Goal: Task Accomplishment & Management: Use online tool/utility

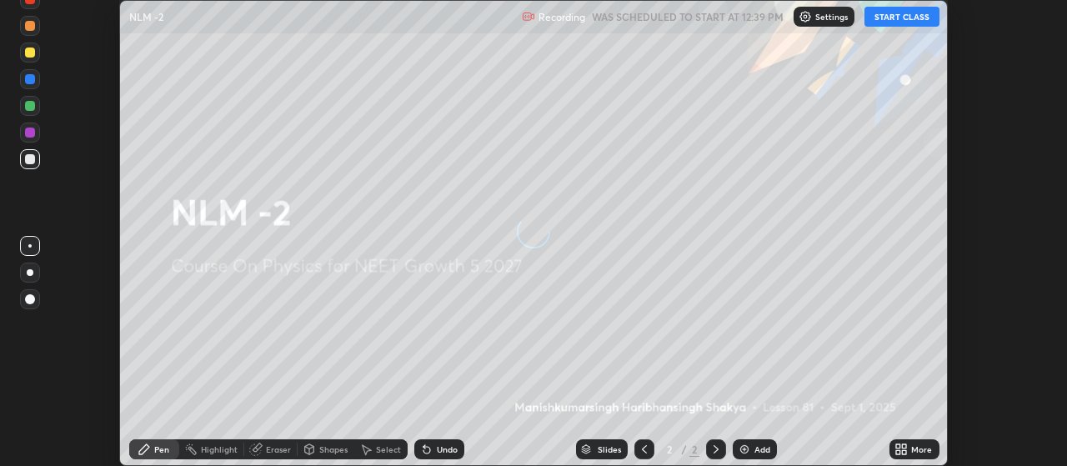
scroll to position [466, 1066]
click at [911, 19] on button "START CLASS" at bounding box center [902, 17] width 75 height 20
click at [906, 453] on icon at bounding box center [905, 452] width 4 height 4
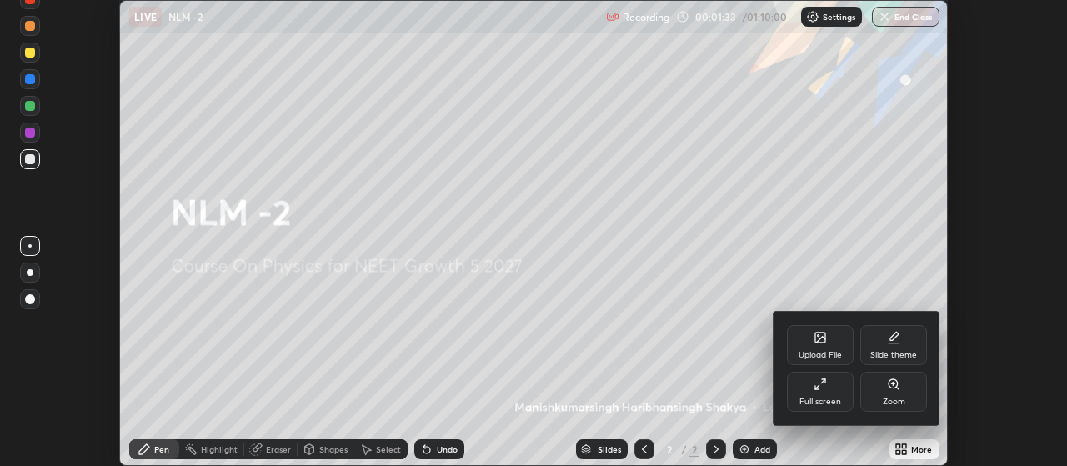
click at [818, 343] on icon at bounding box center [820, 337] width 13 height 13
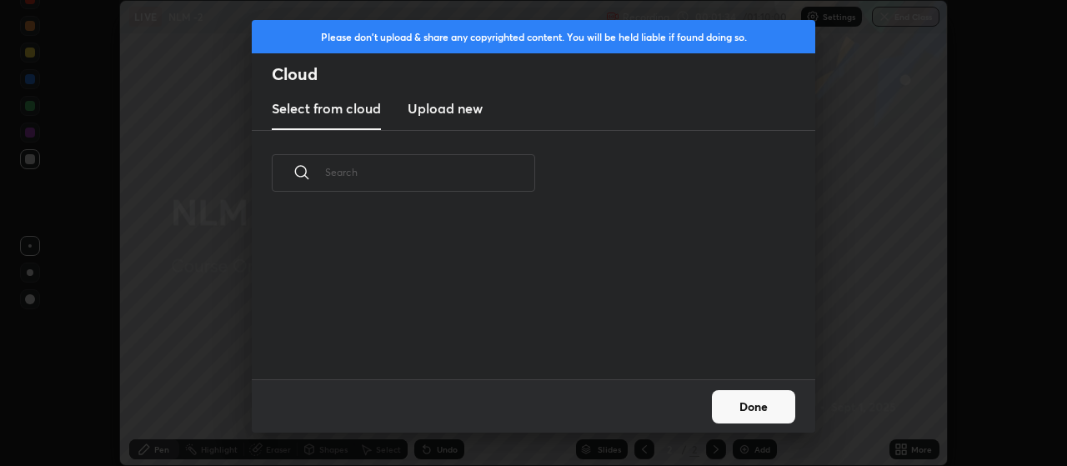
click at [469, 114] on h3 "Upload new" at bounding box center [445, 108] width 75 height 20
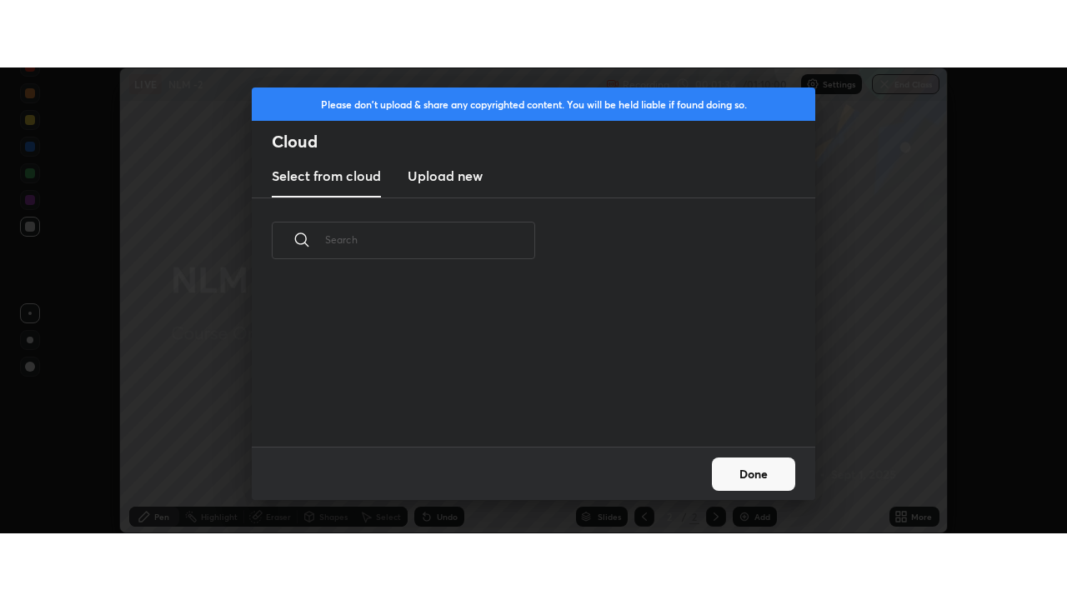
scroll to position [0, 0]
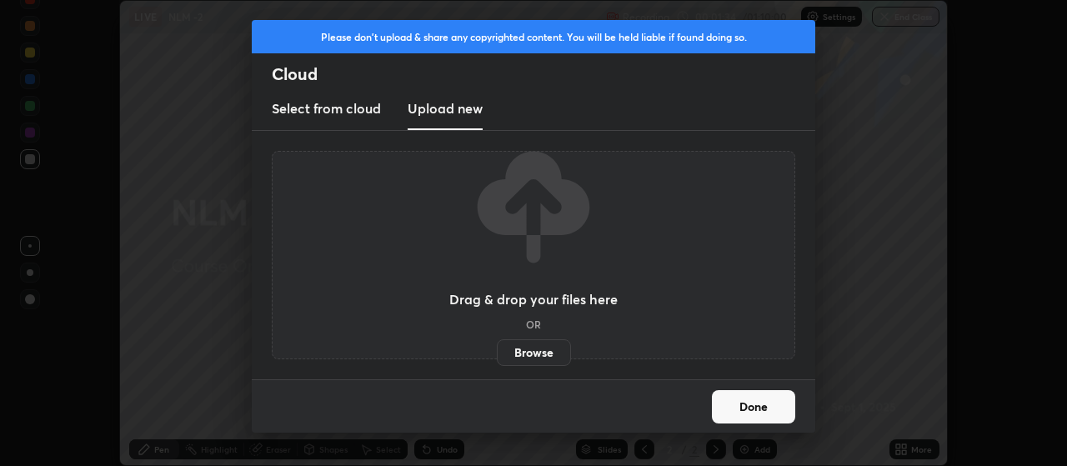
click at [517, 348] on label "Browse" at bounding box center [534, 352] width 74 height 27
click at [497, 348] on input "Browse" at bounding box center [497, 352] width 0 height 27
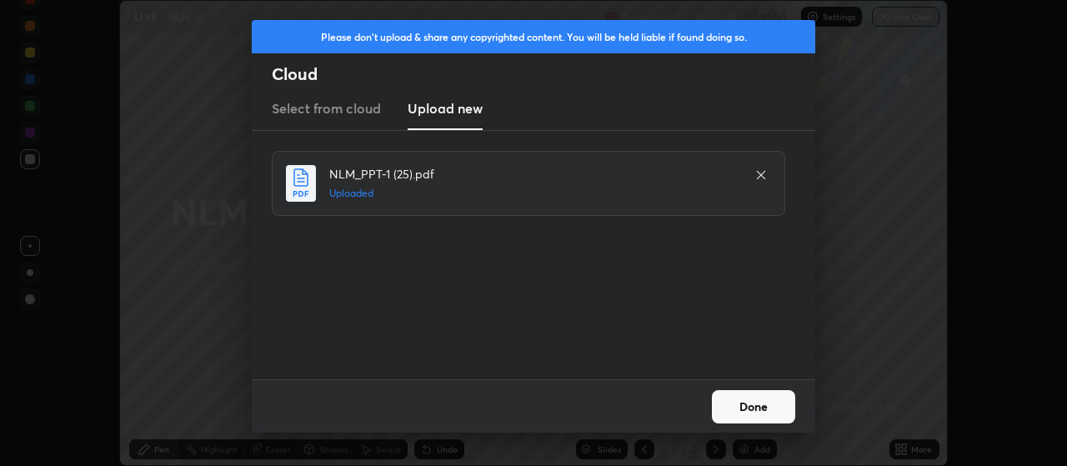
click at [761, 404] on button "Done" at bounding box center [753, 406] width 83 height 33
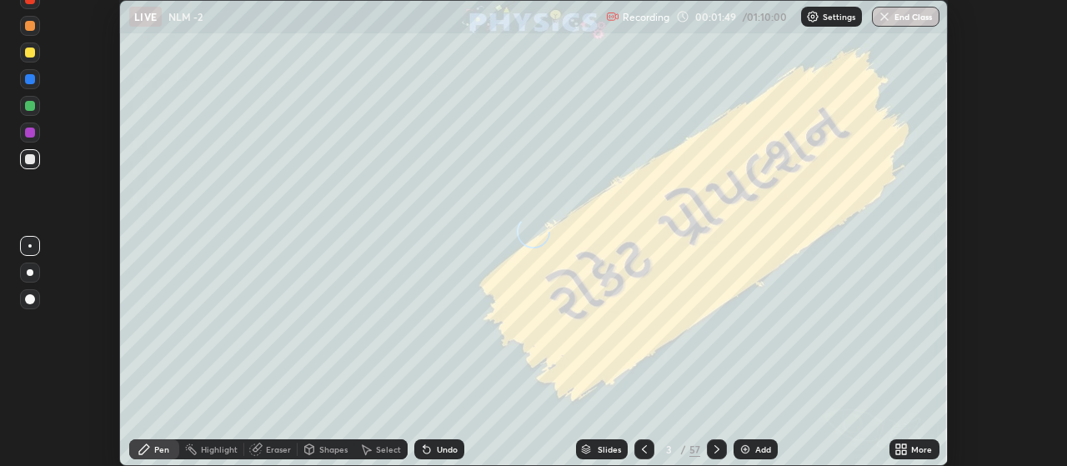
click at [899, 446] on icon at bounding box center [898, 446] width 4 height 4
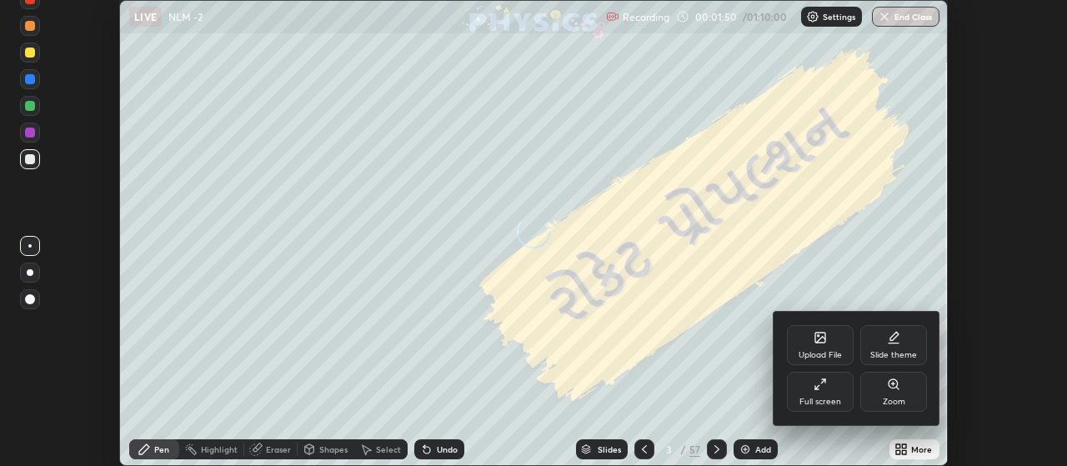
click at [831, 388] on div "Full screen" at bounding box center [820, 392] width 67 height 40
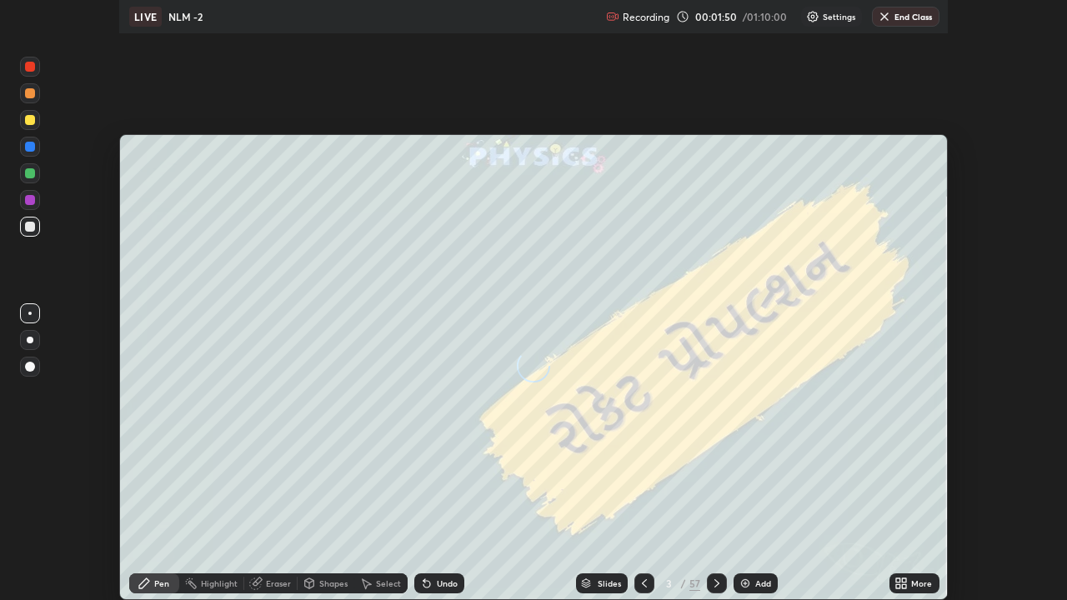
scroll to position [600, 1067]
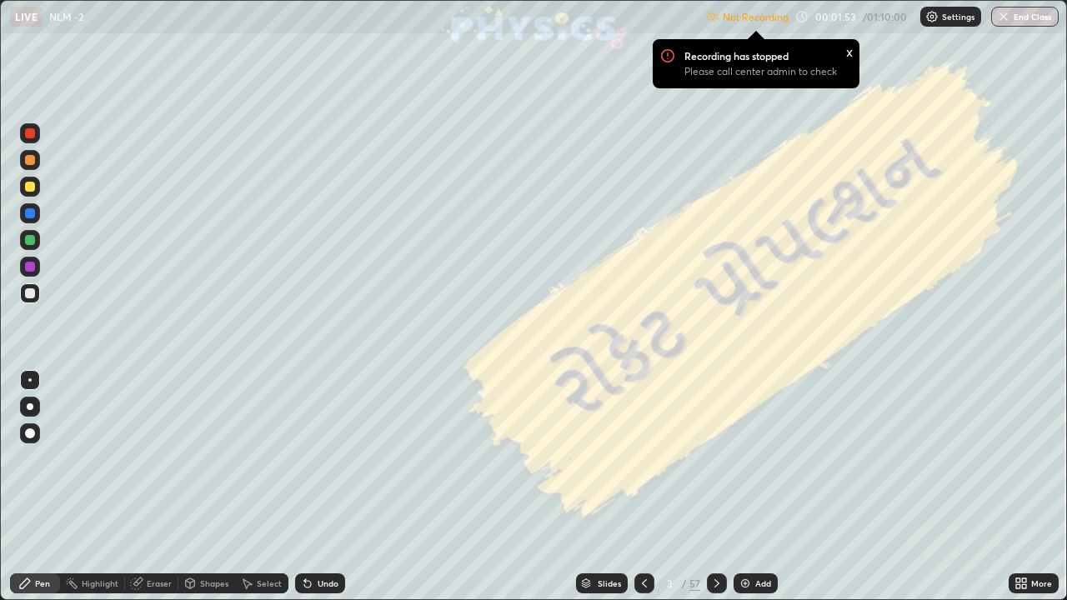
click at [32, 438] on div at bounding box center [30, 434] width 10 height 10
click at [30, 164] on div at bounding box center [30, 160] width 10 height 10
click at [945, 13] on p "Settings" at bounding box center [958, 17] width 33 height 8
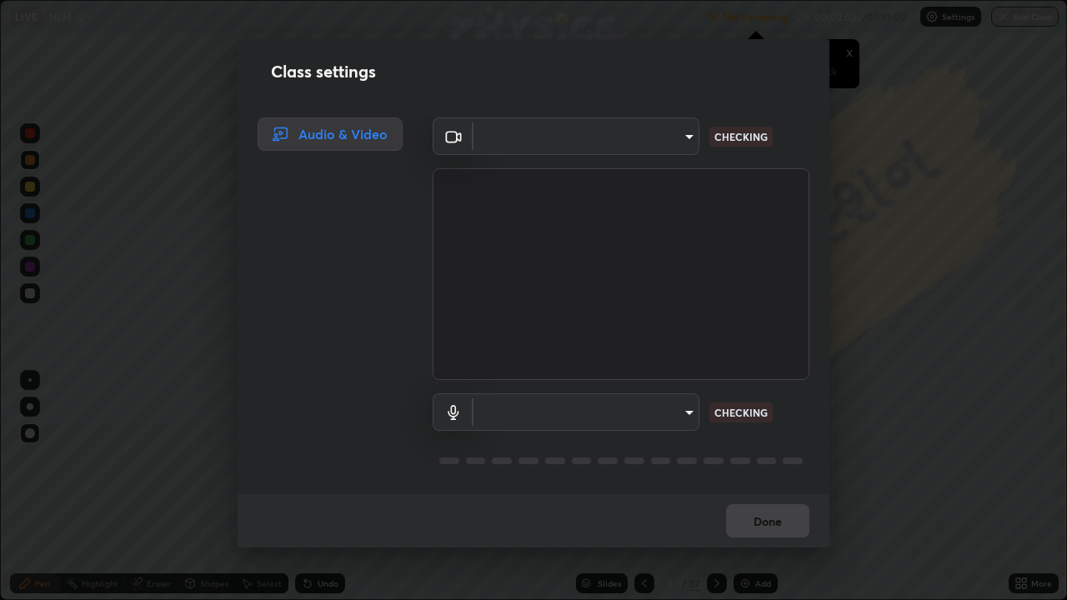
type input "80c3748f7047bfa8a2e3beb73f5809e9ad7c39e7d775a1a6b919bd05adb1d46d"
type input "04304df582d3fb9e914b98a99a30fc8828bda1270300df0408f8e04cb60530a5"
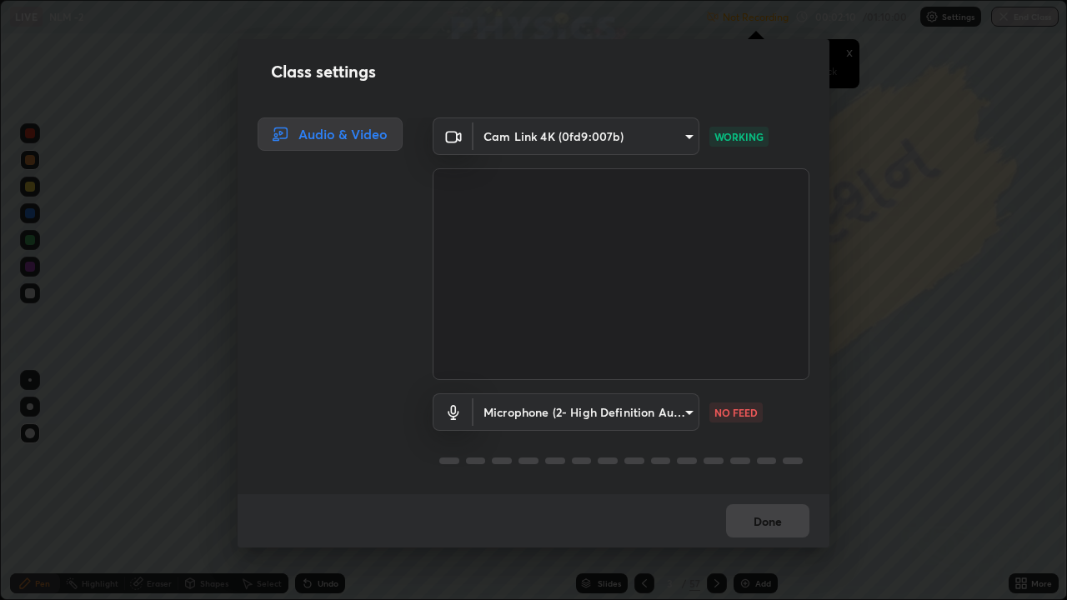
click at [679, 409] on body "Erase all LIVE NLM -2 Not Recording Recording has stopped Please call center ad…" at bounding box center [533, 300] width 1067 height 600
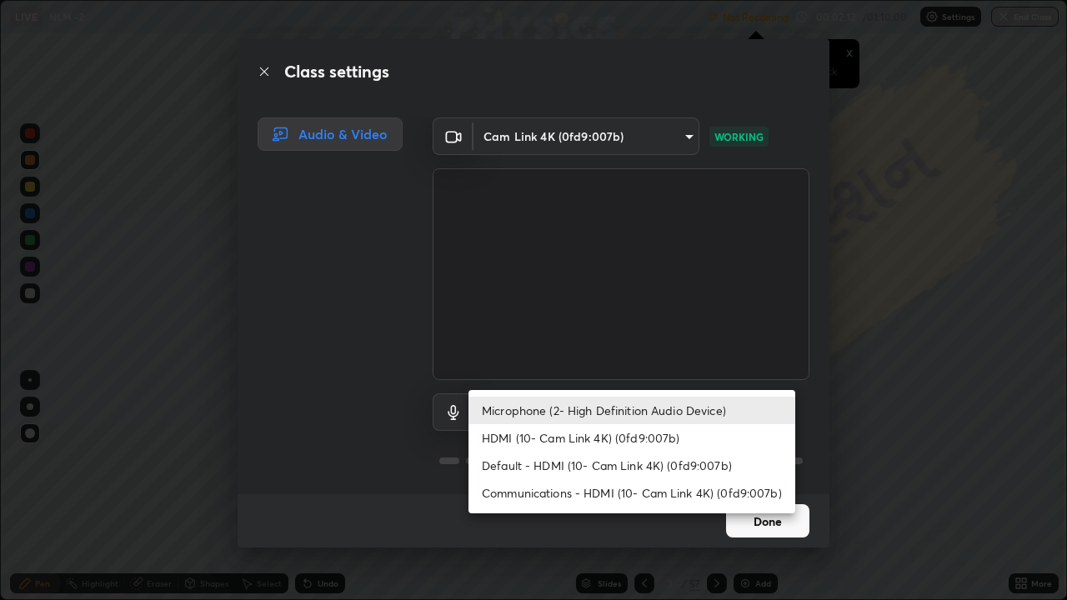
click at [757, 363] on div at bounding box center [533, 300] width 1067 height 600
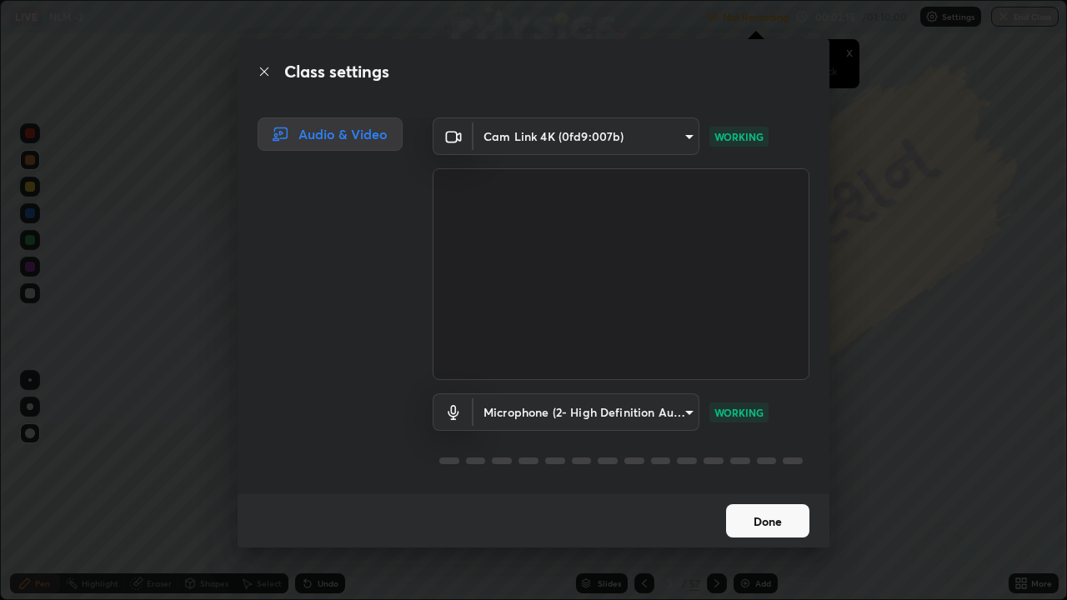
click at [777, 465] on button "Done" at bounding box center [767, 520] width 83 height 33
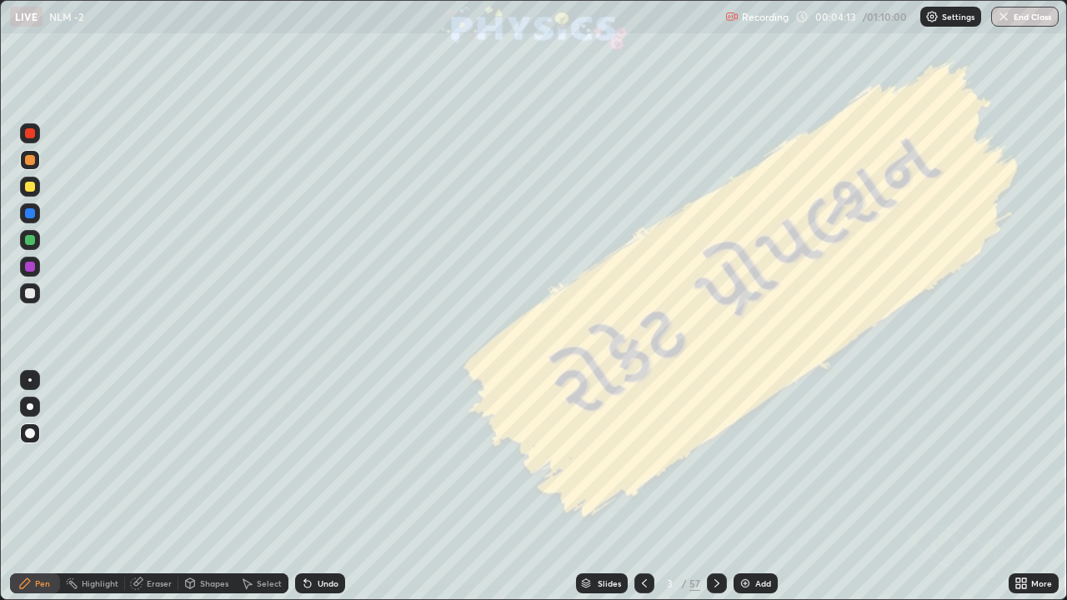
click at [28, 190] on div at bounding box center [30, 187] width 10 height 10
click at [31, 162] on div at bounding box center [30, 160] width 10 height 10
click at [28, 189] on div at bounding box center [30, 187] width 10 height 10
click at [716, 465] on icon at bounding box center [716, 583] width 5 height 8
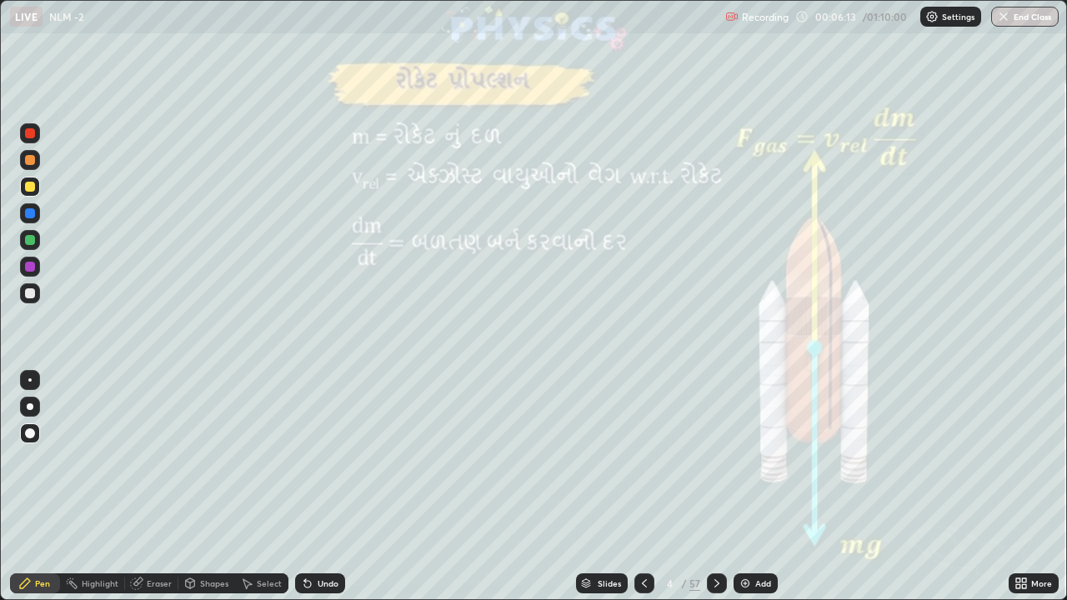
click at [32, 153] on div at bounding box center [30, 160] width 20 height 20
click at [713, 465] on icon at bounding box center [716, 583] width 13 height 13
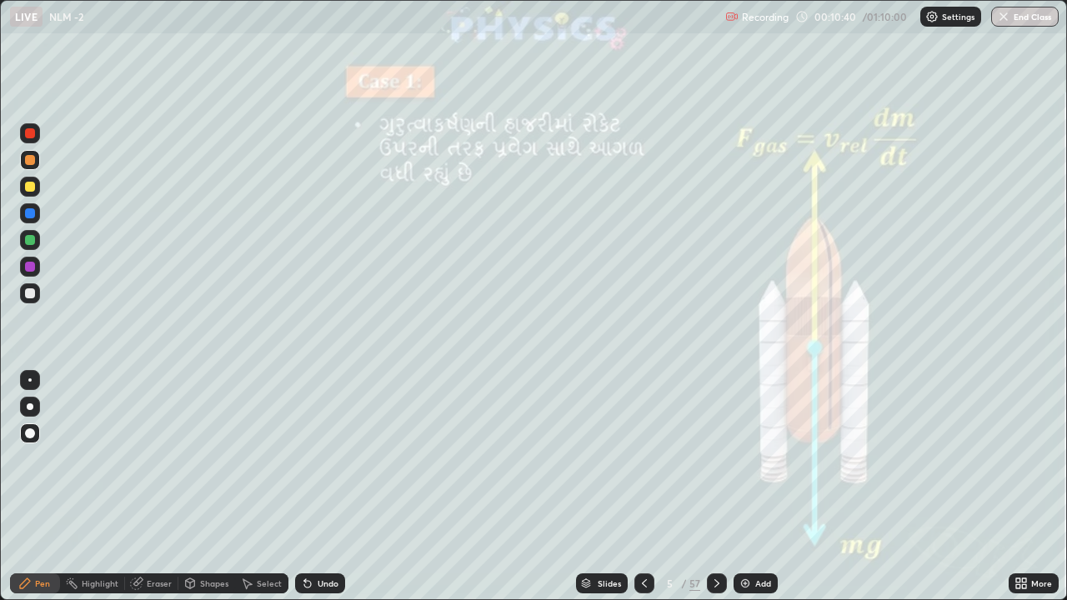
click at [199, 465] on div "Shapes" at bounding box center [206, 584] width 57 height 20
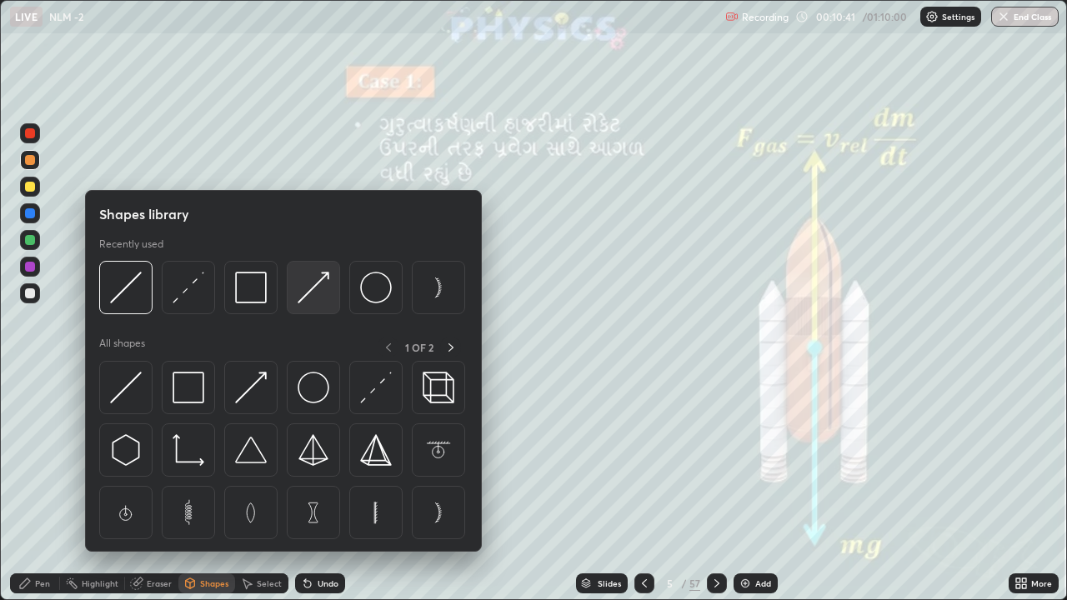
click at [308, 293] on img at bounding box center [314, 288] width 32 height 32
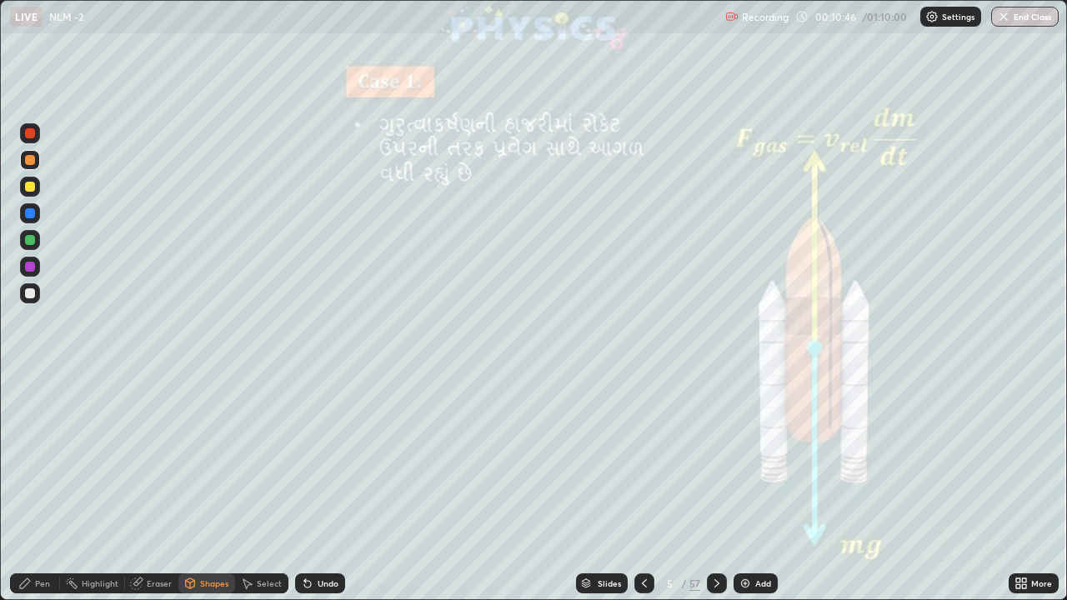
click at [45, 465] on div "Pen" at bounding box center [42, 583] width 15 height 8
click at [37, 291] on div at bounding box center [30, 293] width 20 height 20
click at [29, 184] on div at bounding box center [30, 187] width 10 height 10
click at [717, 465] on icon at bounding box center [716, 583] width 13 height 13
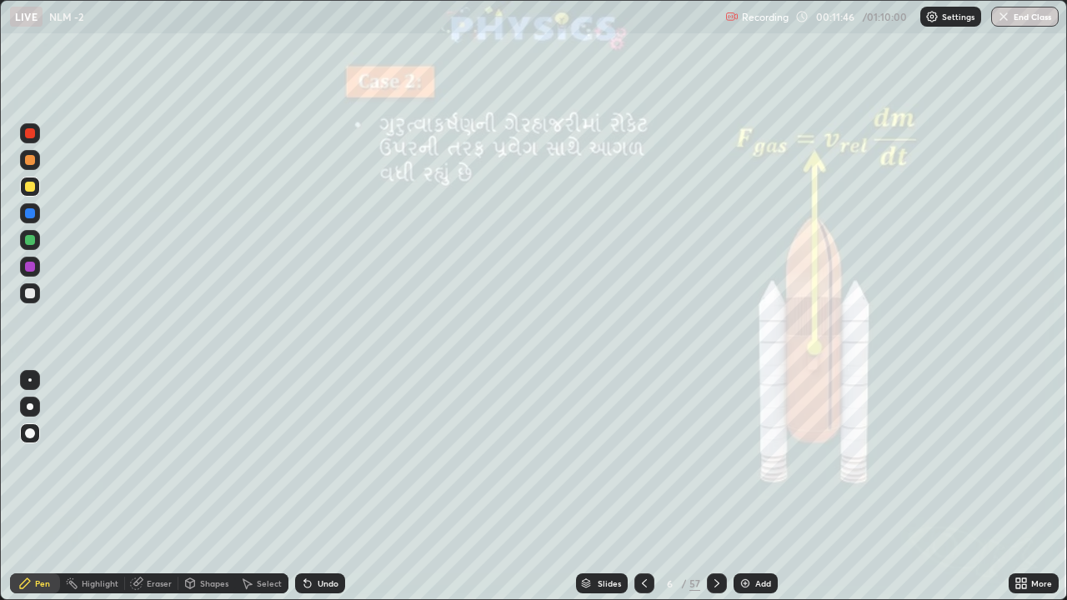
click at [205, 465] on div "Shapes" at bounding box center [214, 583] width 28 height 8
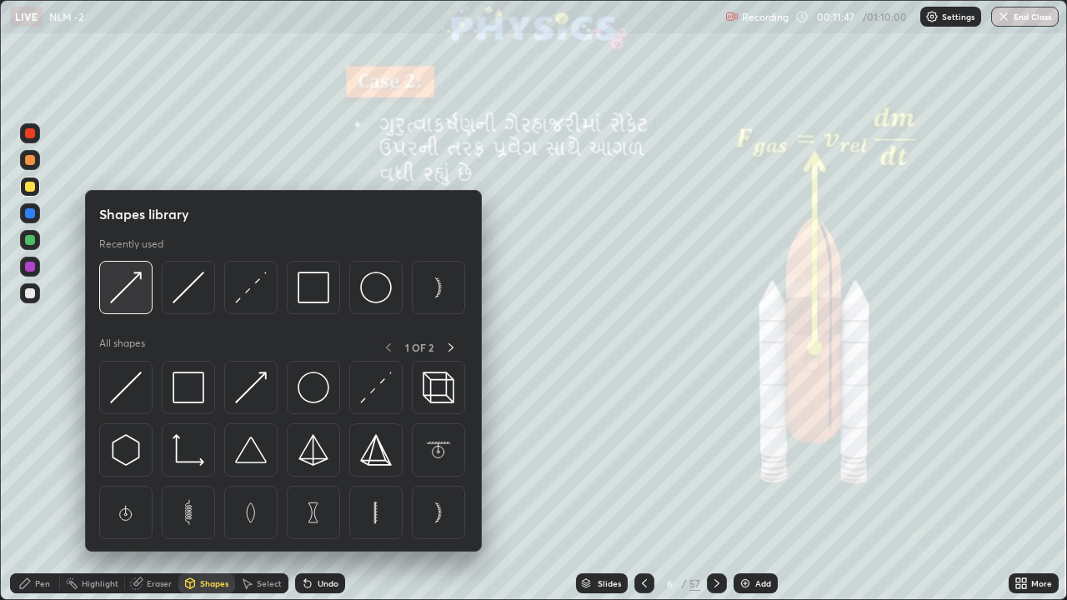
click at [132, 292] on img at bounding box center [126, 288] width 32 height 32
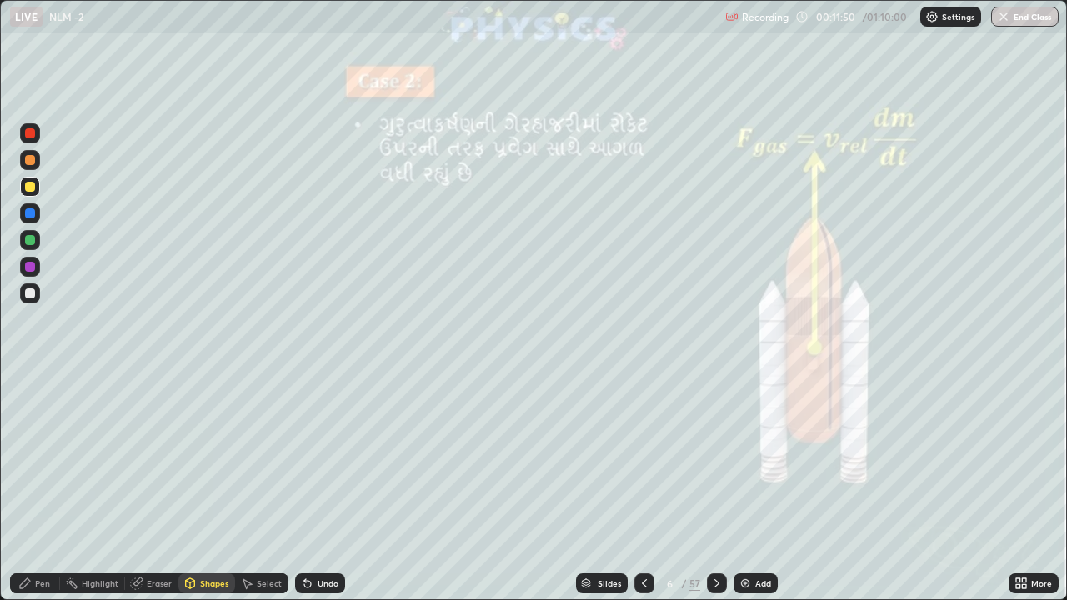
click at [43, 465] on div "Pen" at bounding box center [42, 583] width 15 height 8
click at [34, 295] on div at bounding box center [30, 293] width 10 height 10
click at [31, 159] on div at bounding box center [30, 160] width 10 height 10
click at [318, 465] on div "Undo" at bounding box center [328, 583] width 21 height 8
click at [319, 465] on div "Undo" at bounding box center [328, 583] width 21 height 8
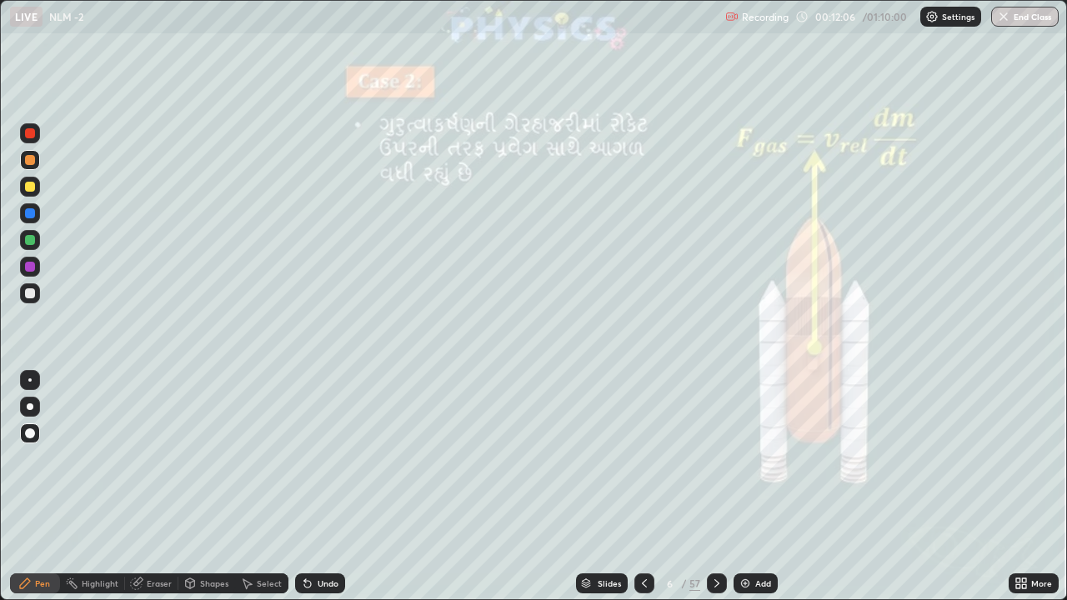
click at [31, 296] on div at bounding box center [30, 293] width 10 height 10
click at [27, 160] on div at bounding box center [30, 160] width 10 height 10
click at [148, 465] on div "Eraser" at bounding box center [151, 584] width 53 height 20
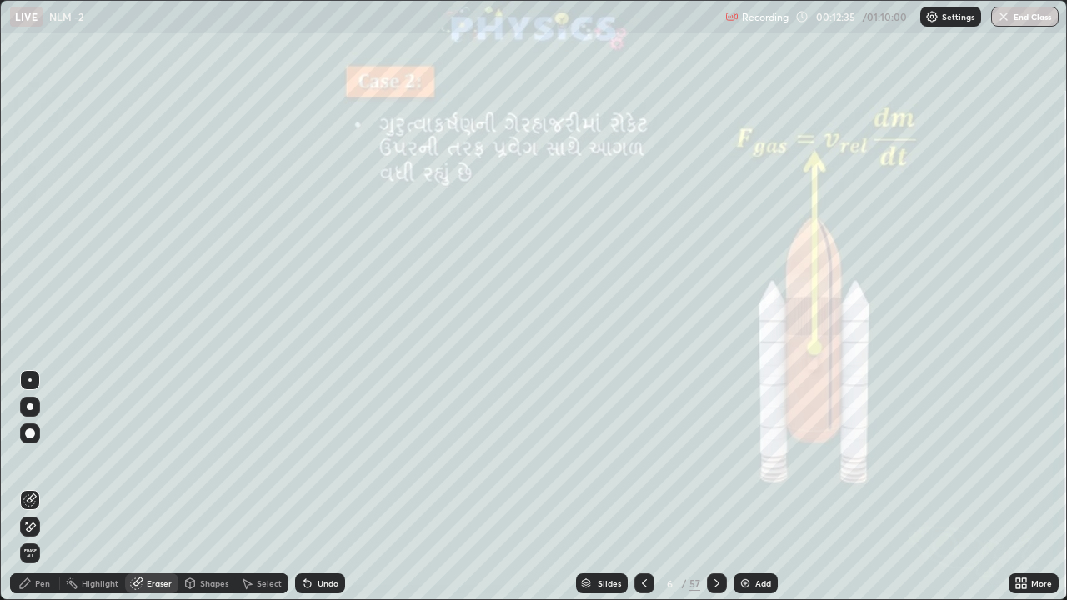
click at [30, 465] on icon at bounding box center [29, 527] width 13 height 14
click at [28, 465] on icon at bounding box center [24, 583] width 13 height 13
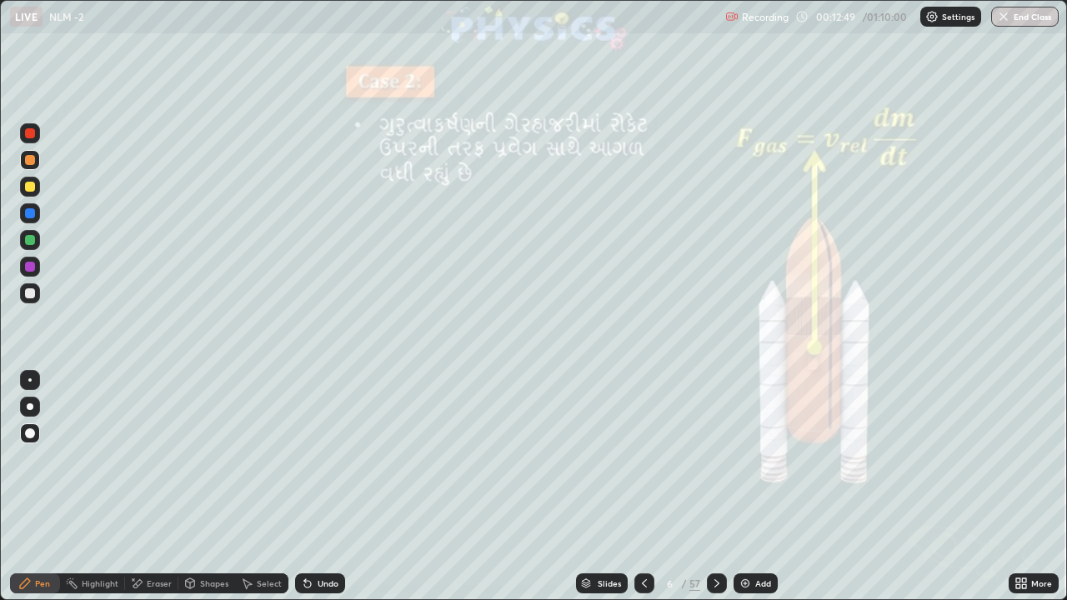
click at [714, 465] on icon at bounding box center [716, 583] width 13 height 13
click at [208, 465] on div "Shapes" at bounding box center [214, 583] width 28 height 8
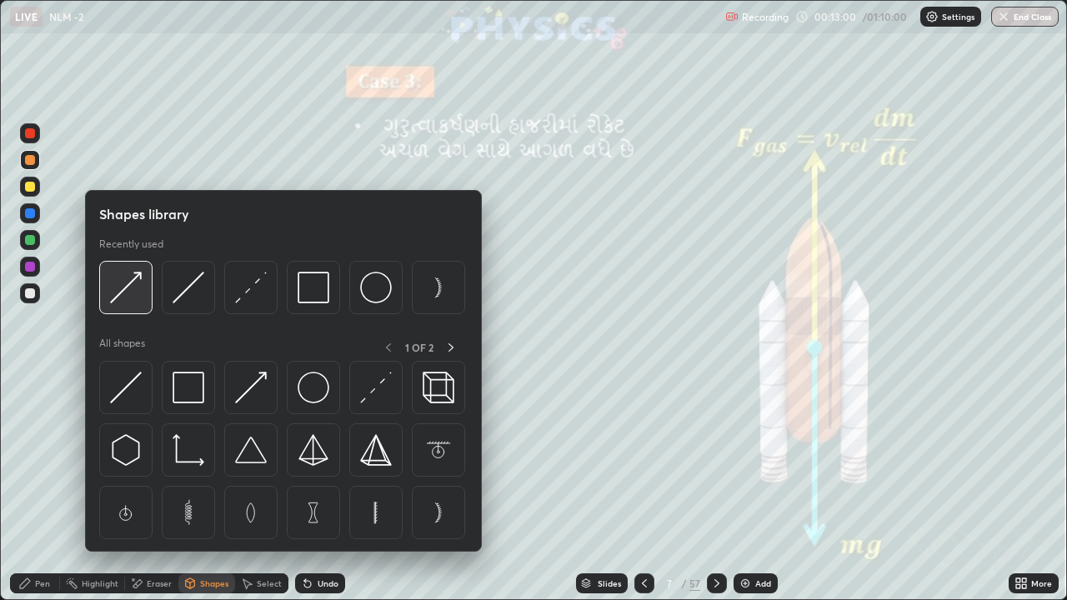
click at [128, 289] on img at bounding box center [126, 288] width 32 height 32
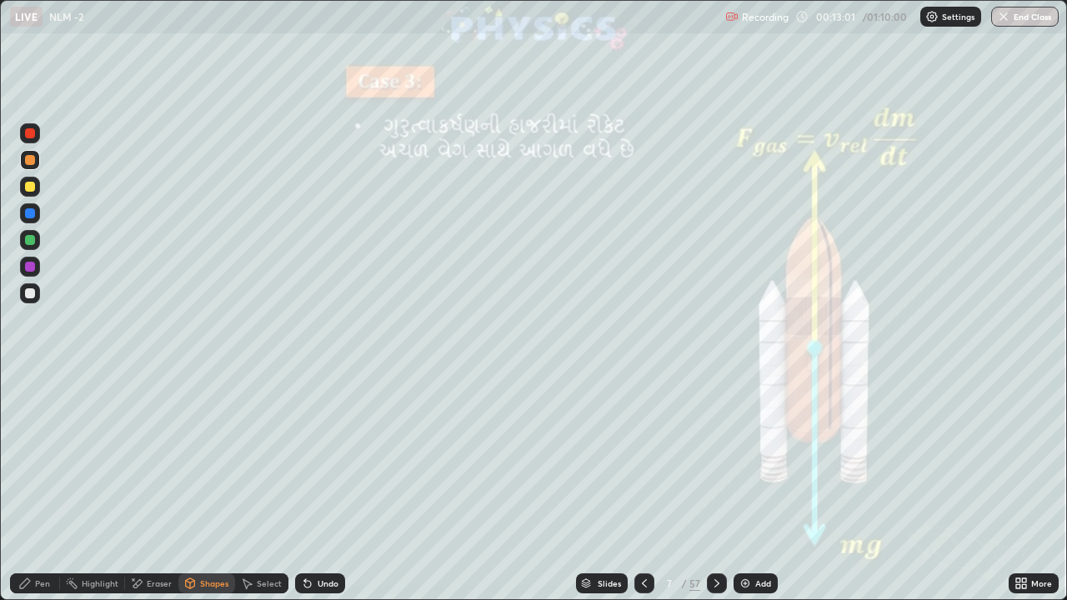
click at [36, 296] on div at bounding box center [30, 293] width 20 height 20
click at [49, 465] on div "Pen" at bounding box center [42, 583] width 15 height 8
click at [32, 188] on div at bounding box center [30, 187] width 10 height 10
click at [25, 159] on div at bounding box center [30, 160] width 10 height 10
click at [639, 465] on icon at bounding box center [644, 583] width 13 height 13
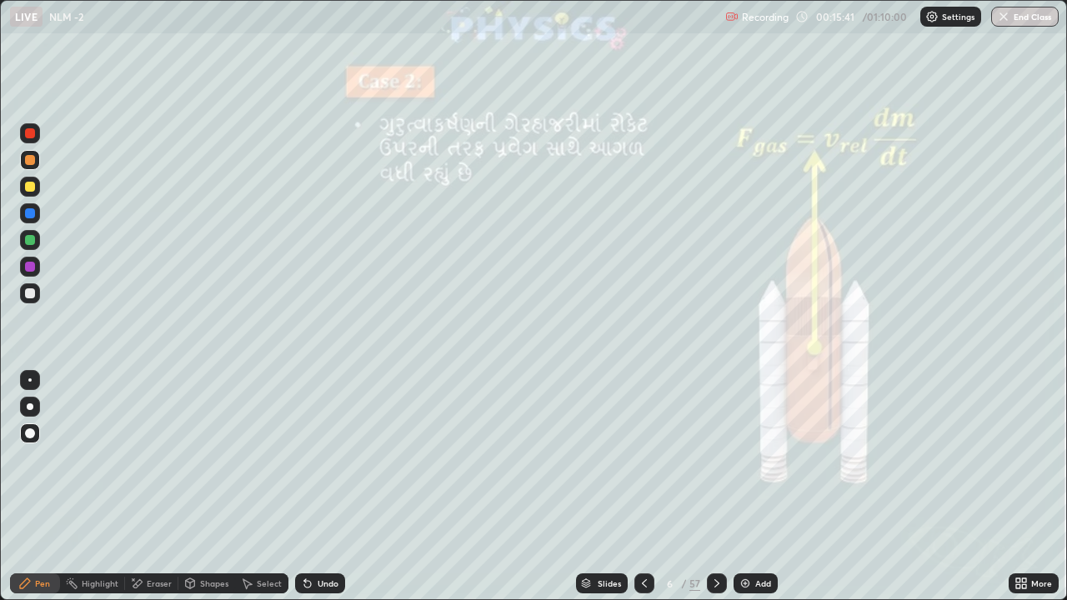
click at [717, 465] on div at bounding box center [717, 583] width 20 height 33
click at [708, 465] on div at bounding box center [717, 584] width 20 height 20
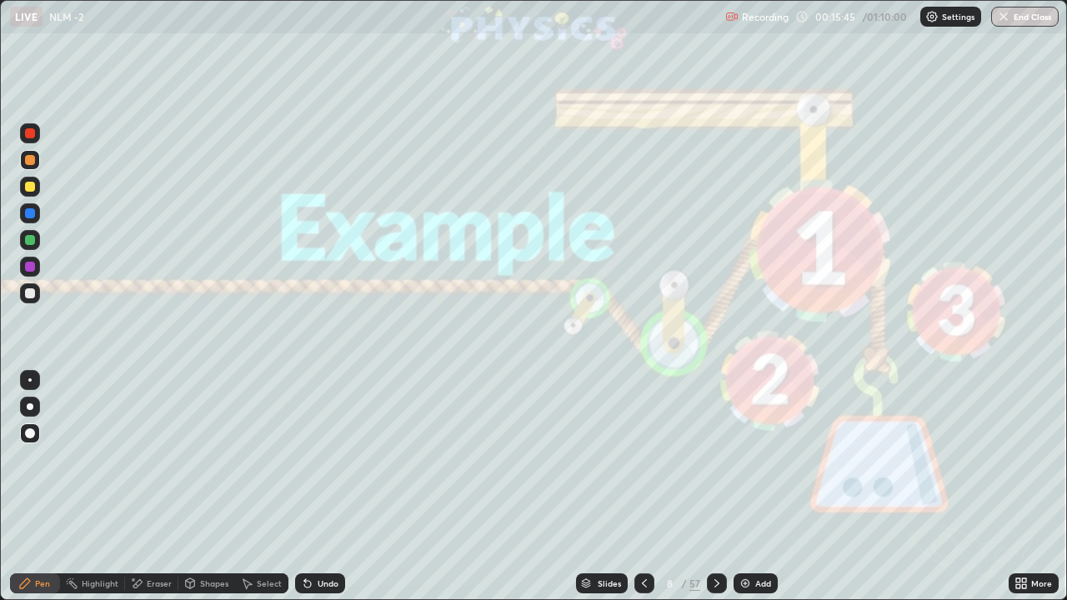
click at [715, 465] on icon at bounding box center [716, 583] width 13 height 13
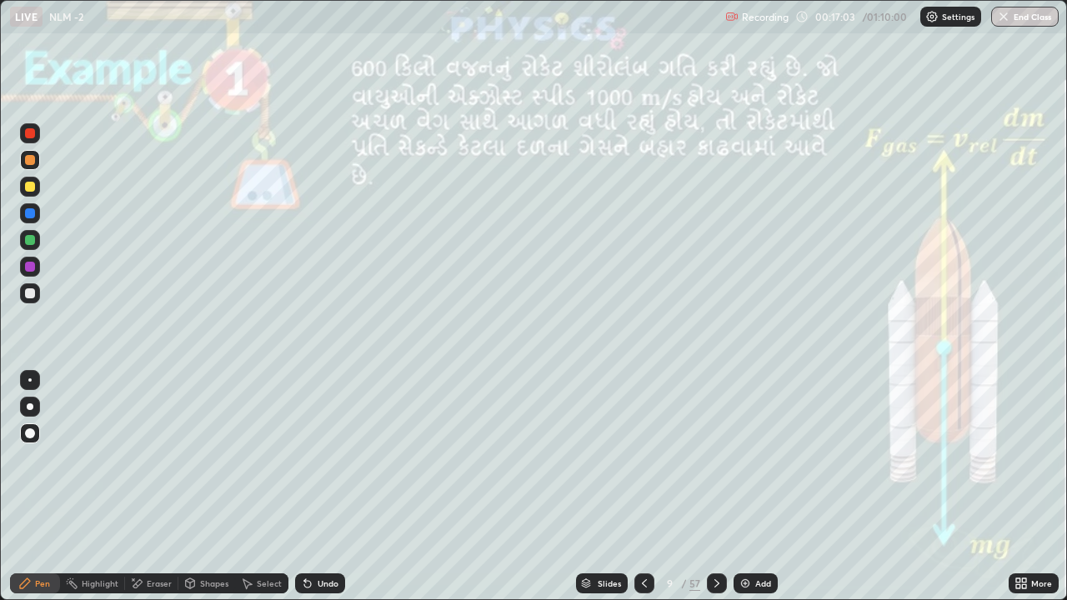
click at [28, 297] on div at bounding box center [30, 293] width 10 height 10
click at [32, 183] on div at bounding box center [30, 187] width 10 height 10
click at [28, 163] on div at bounding box center [30, 160] width 10 height 10
click at [318, 465] on div "Undo" at bounding box center [328, 583] width 21 height 8
click at [321, 465] on div "Undo" at bounding box center [328, 583] width 21 height 8
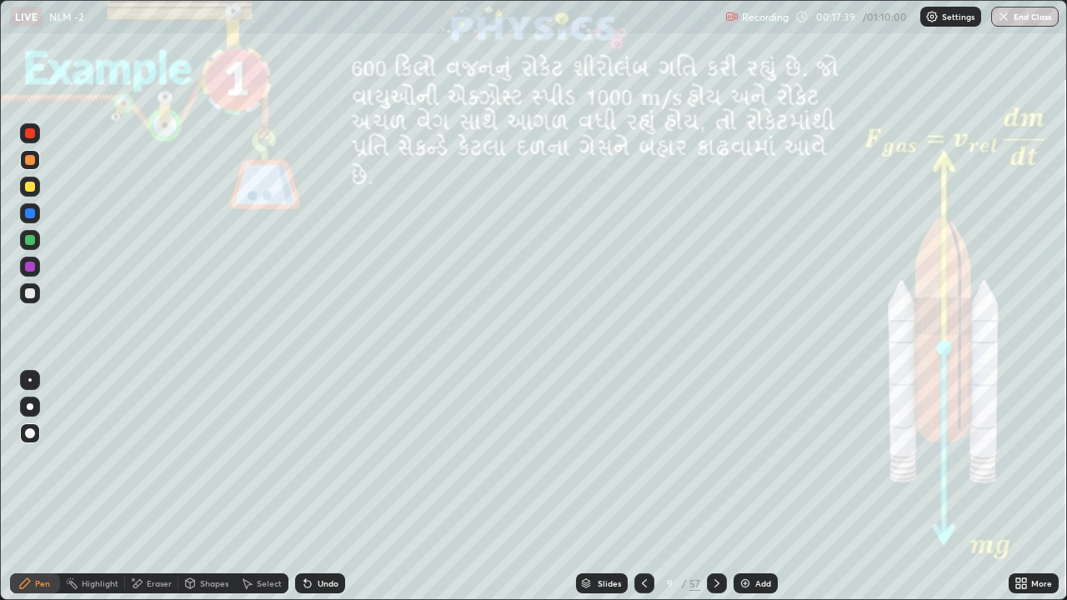
click at [29, 296] on div at bounding box center [30, 293] width 10 height 10
click at [28, 185] on div at bounding box center [30, 187] width 10 height 10
click at [714, 465] on icon at bounding box center [716, 583] width 13 height 13
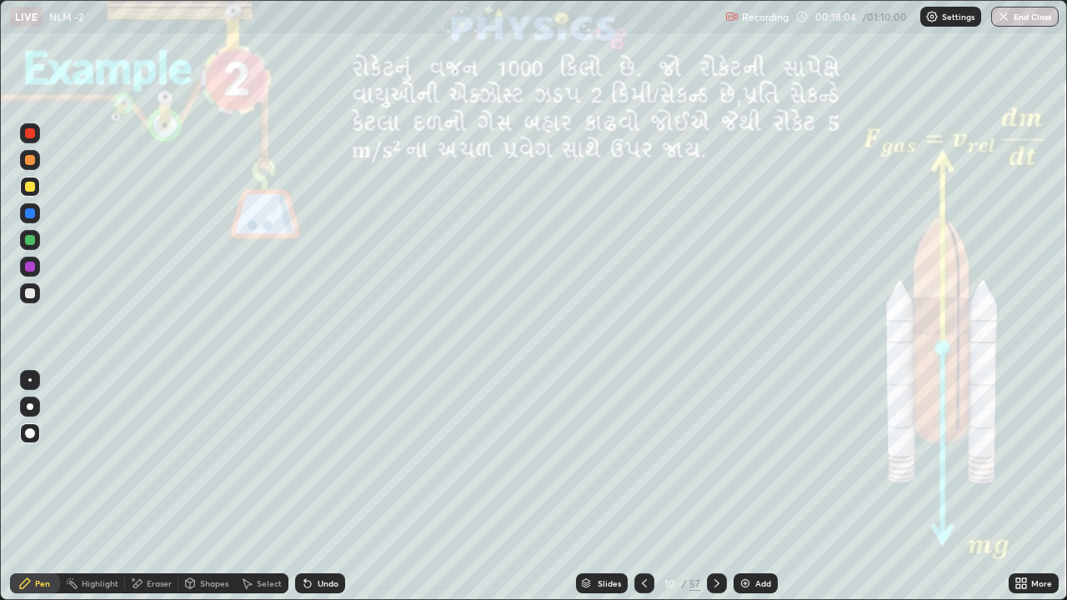
click at [29, 162] on div at bounding box center [30, 160] width 10 height 10
click at [23, 188] on div at bounding box center [30, 187] width 20 height 20
click at [308, 465] on icon at bounding box center [307, 583] width 13 height 13
click at [316, 465] on div "Undo" at bounding box center [320, 584] width 50 height 20
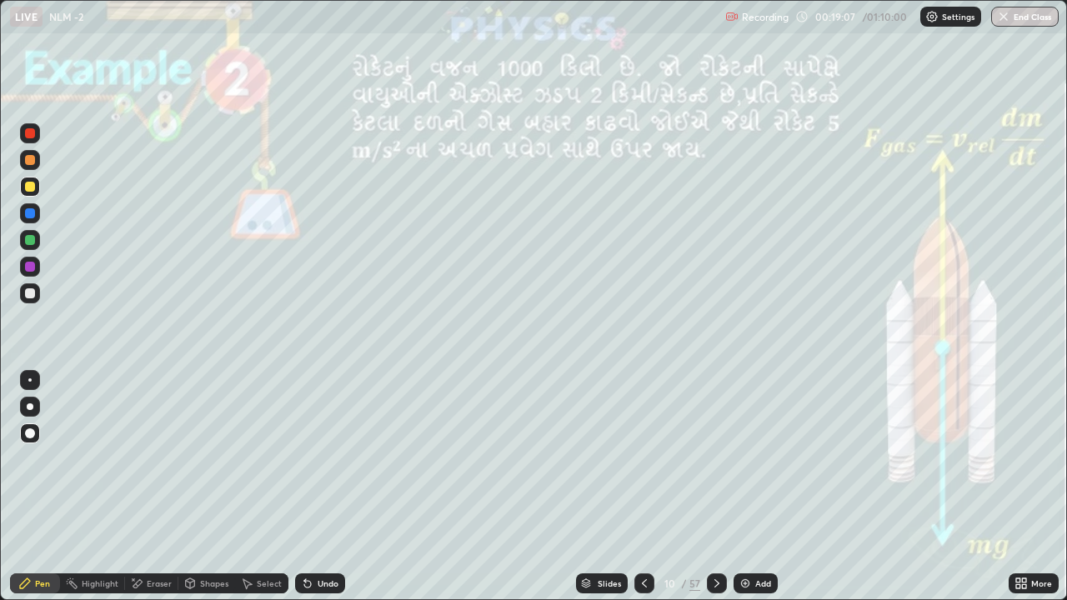
click at [313, 465] on div "Undo" at bounding box center [320, 584] width 50 height 20
click at [143, 465] on div "Eraser" at bounding box center [151, 584] width 53 height 20
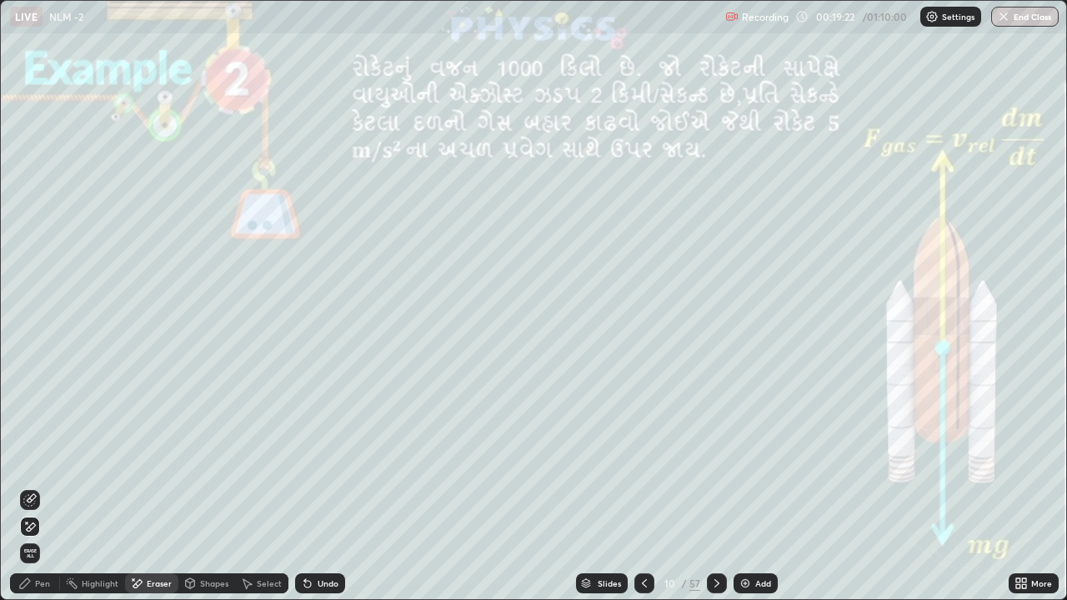
click at [28, 465] on icon at bounding box center [24, 583] width 13 height 13
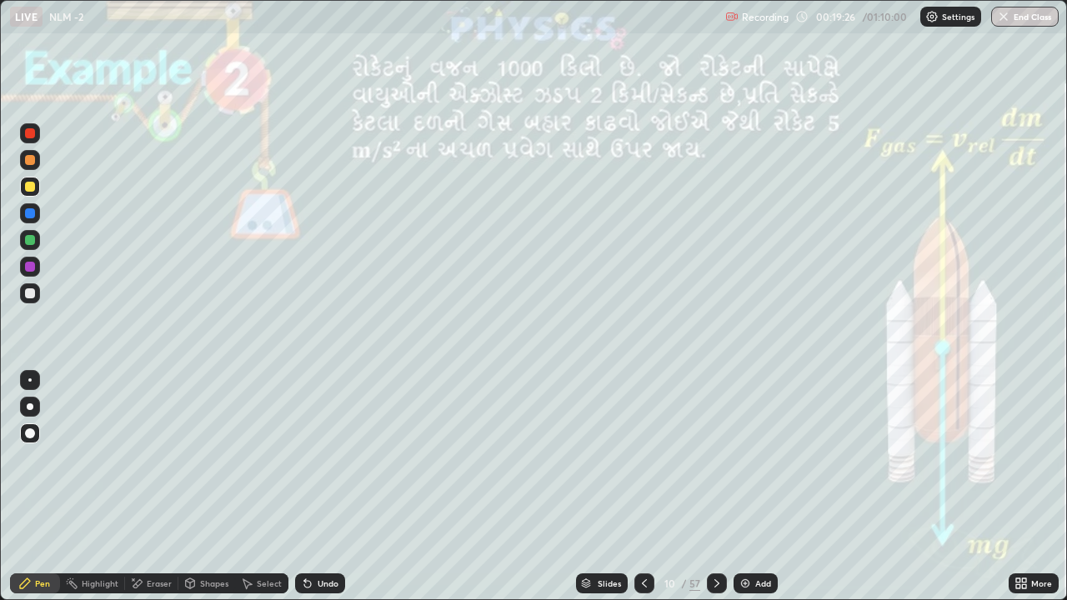
click at [28, 292] on div at bounding box center [30, 293] width 10 height 10
click at [715, 465] on icon at bounding box center [716, 583] width 13 height 13
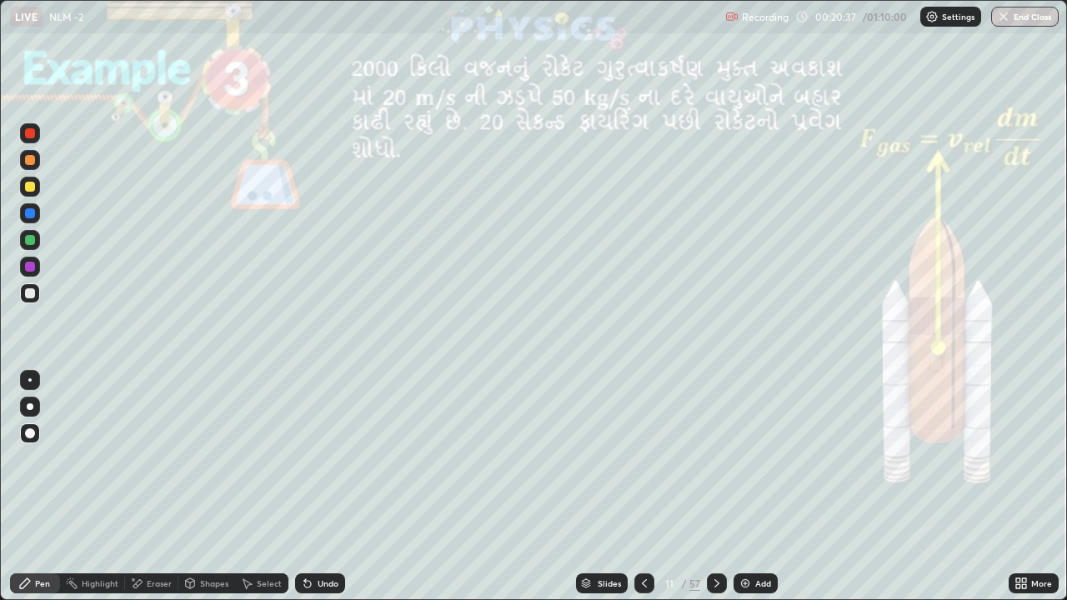
click at [33, 168] on div at bounding box center [30, 160] width 20 height 20
click at [31, 186] on div at bounding box center [30, 187] width 10 height 10
click at [28, 293] on div at bounding box center [30, 293] width 10 height 10
click at [312, 465] on icon at bounding box center [307, 583] width 13 height 13
click at [713, 465] on icon at bounding box center [716, 583] width 13 height 13
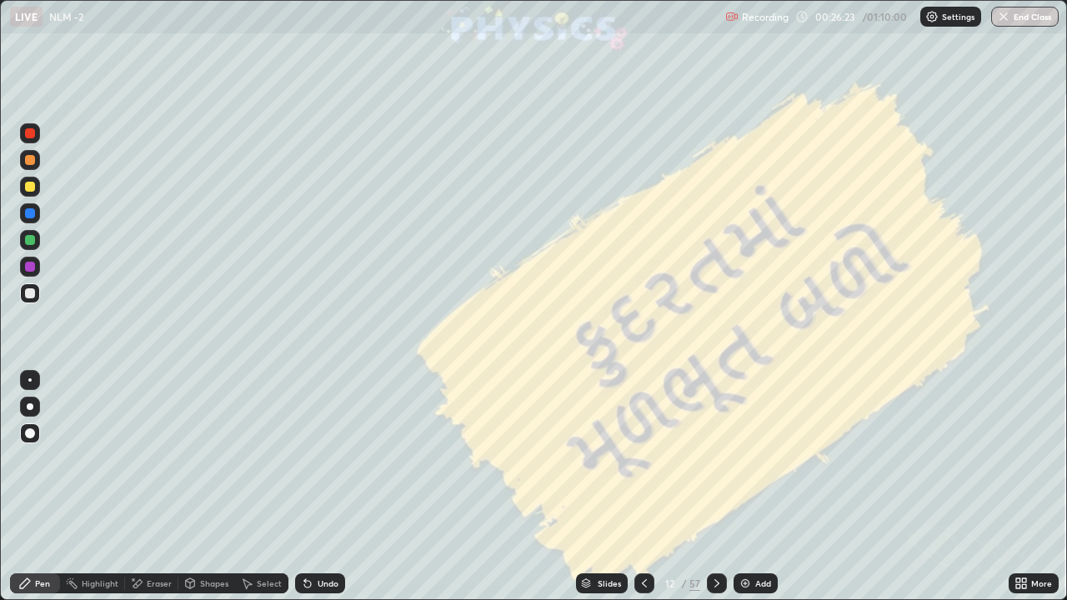
click at [714, 465] on icon at bounding box center [716, 583] width 13 height 13
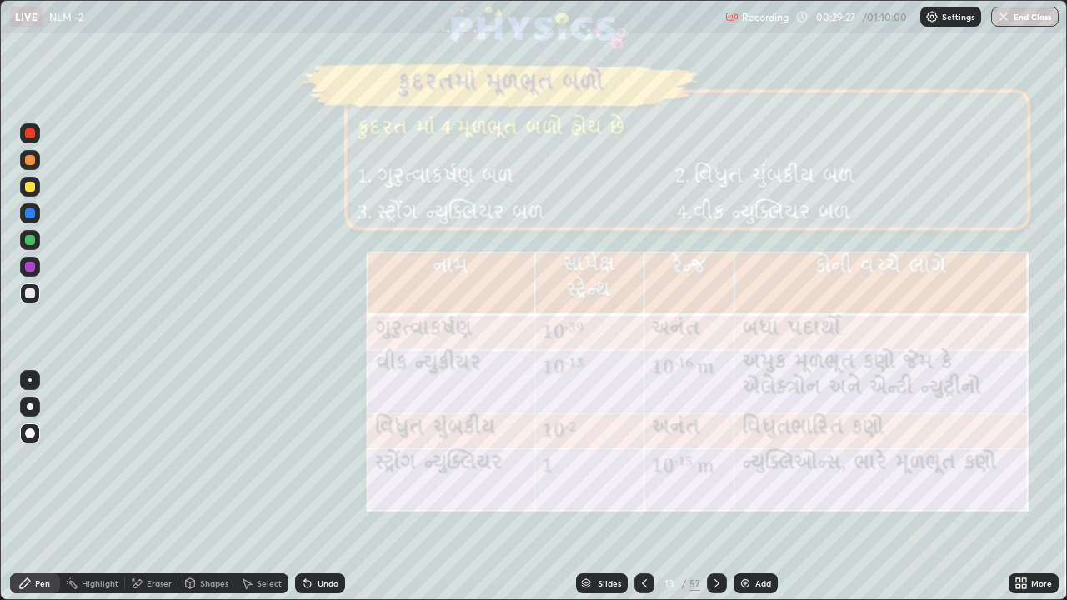
click at [26, 184] on div at bounding box center [30, 187] width 10 height 10
click at [31, 162] on div at bounding box center [30, 160] width 10 height 10
click at [323, 465] on div "Undo" at bounding box center [320, 584] width 50 height 20
click at [37, 295] on div at bounding box center [30, 293] width 20 height 20
click at [28, 163] on div at bounding box center [30, 160] width 10 height 10
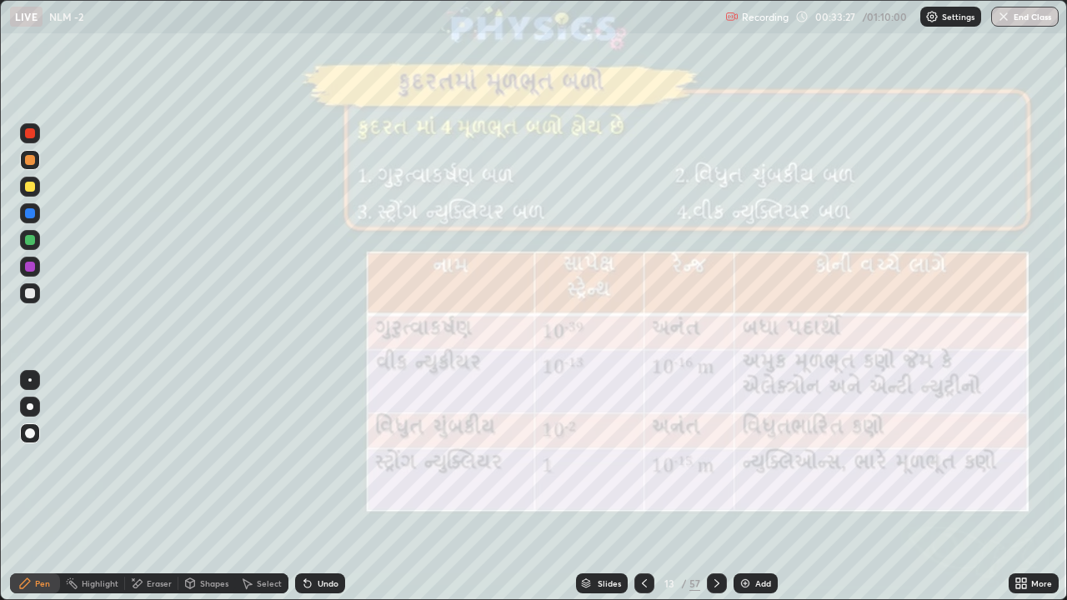
click at [715, 465] on icon at bounding box center [716, 583] width 13 height 13
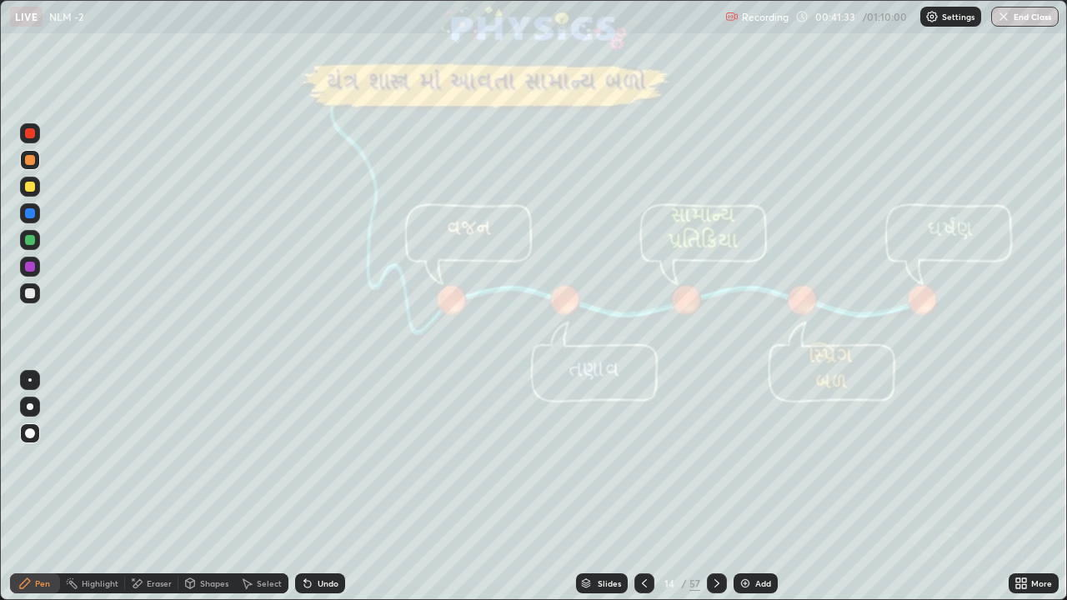
click at [322, 465] on div "Undo" at bounding box center [320, 584] width 50 height 20
click at [328, 465] on div "Undo" at bounding box center [320, 584] width 50 height 20
click at [31, 297] on div at bounding box center [30, 293] width 10 height 10
click at [715, 465] on icon at bounding box center [716, 583] width 13 height 13
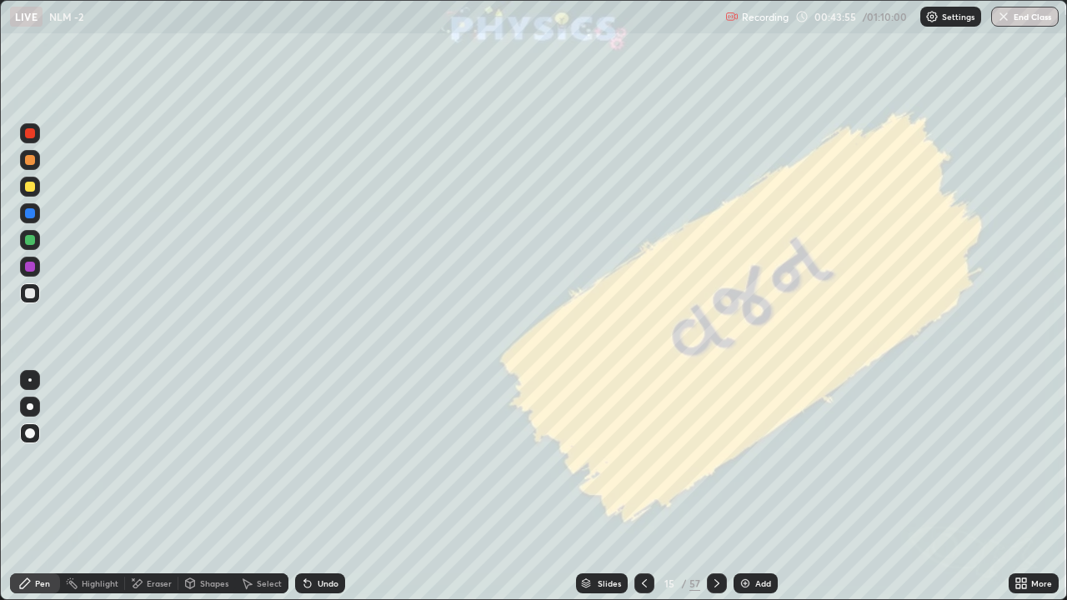
click at [714, 465] on icon at bounding box center [716, 583] width 13 height 13
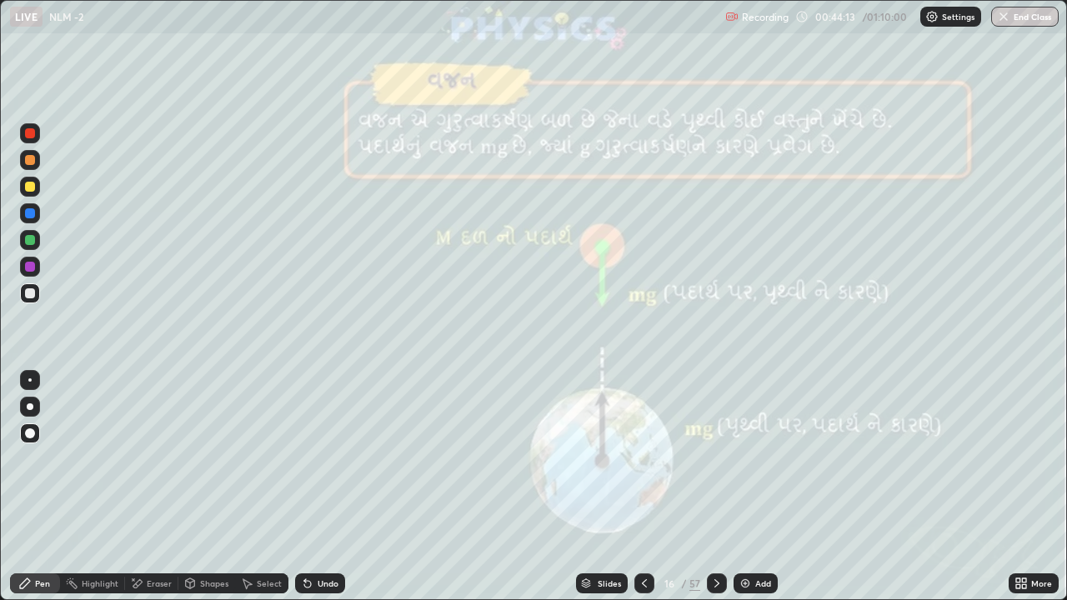
click at [31, 163] on div at bounding box center [30, 160] width 10 height 10
click at [715, 465] on icon at bounding box center [716, 583] width 13 height 13
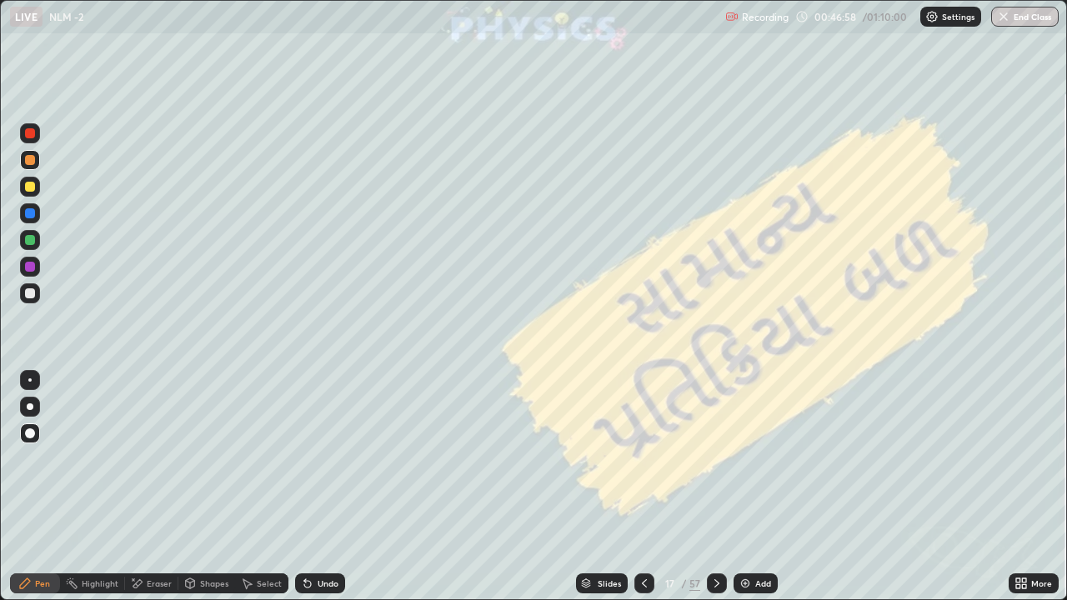
click at [718, 465] on icon at bounding box center [716, 583] width 13 height 13
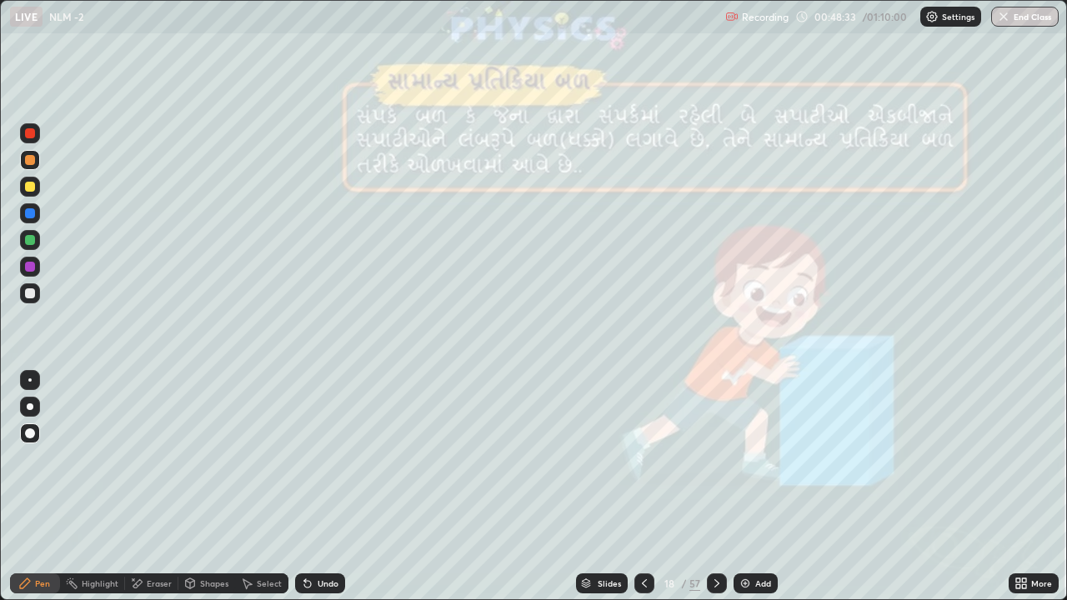
click at [715, 465] on icon at bounding box center [716, 583] width 13 height 13
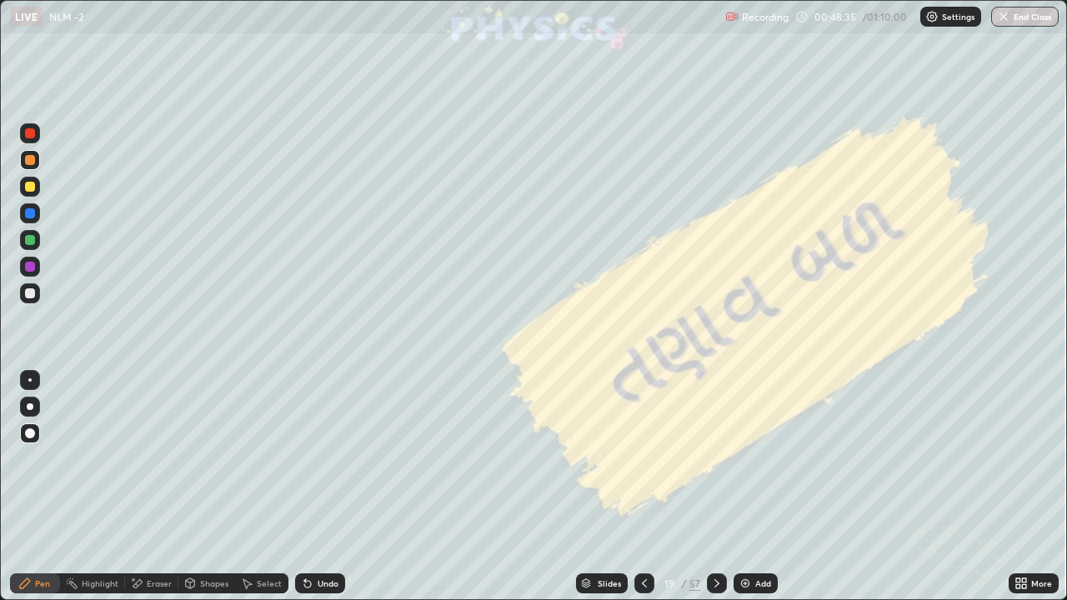
click at [713, 465] on icon at bounding box center [716, 583] width 13 height 13
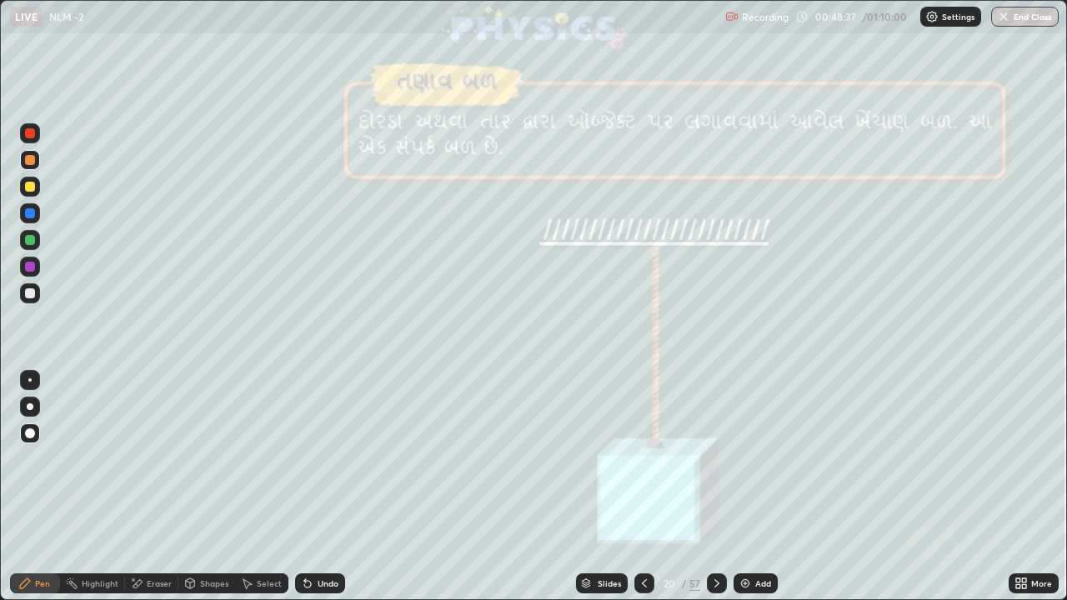
click at [714, 465] on icon at bounding box center [716, 583] width 13 height 13
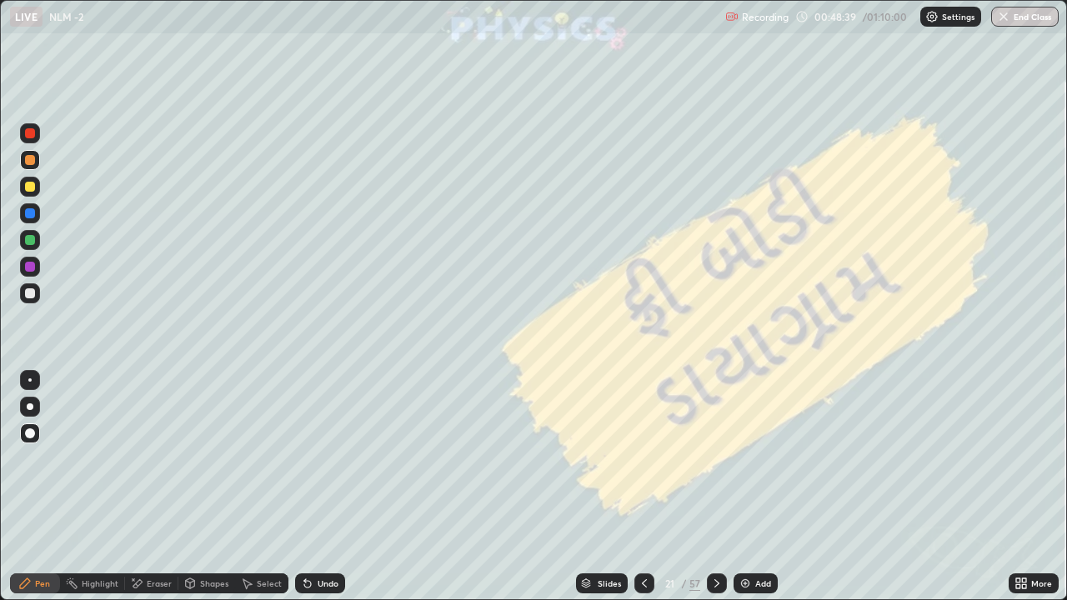
click at [643, 465] on icon at bounding box center [644, 583] width 13 height 13
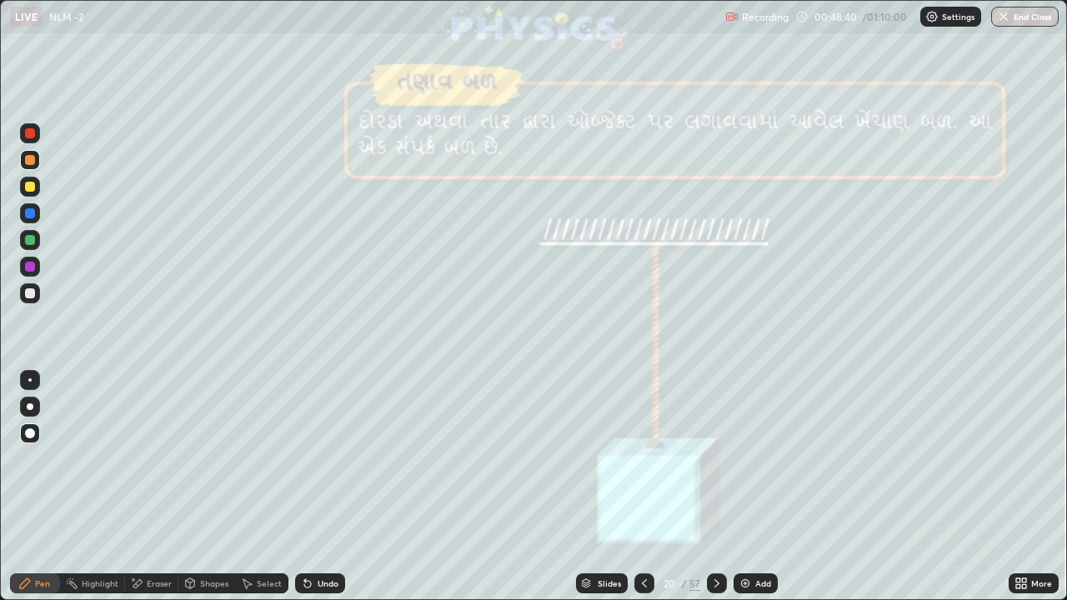
click at [643, 465] on icon at bounding box center [644, 583] width 13 height 13
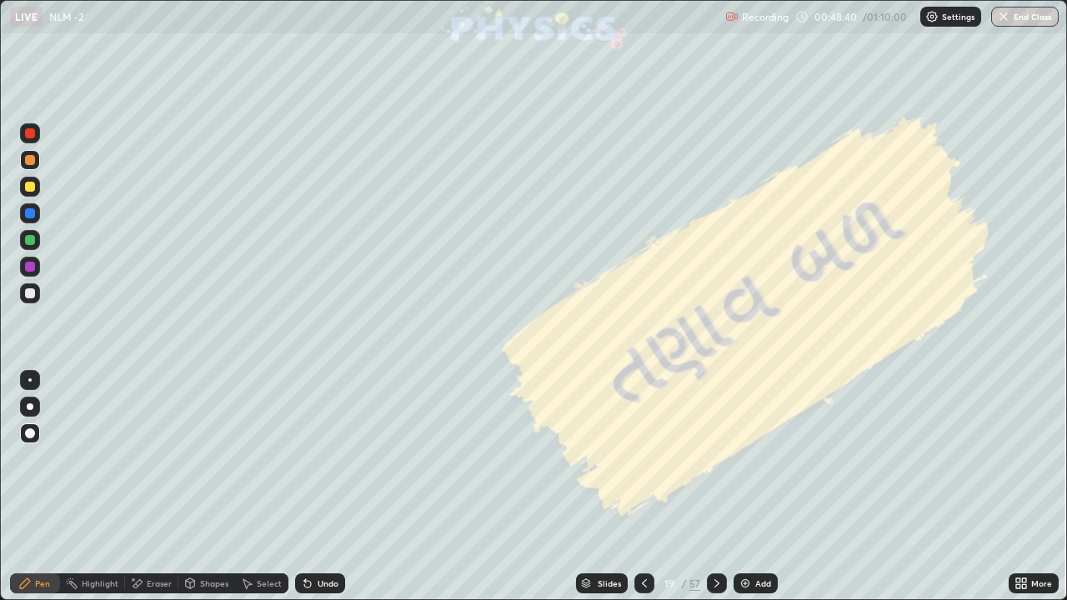
click at [643, 465] on icon at bounding box center [644, 583] width 13 height 13
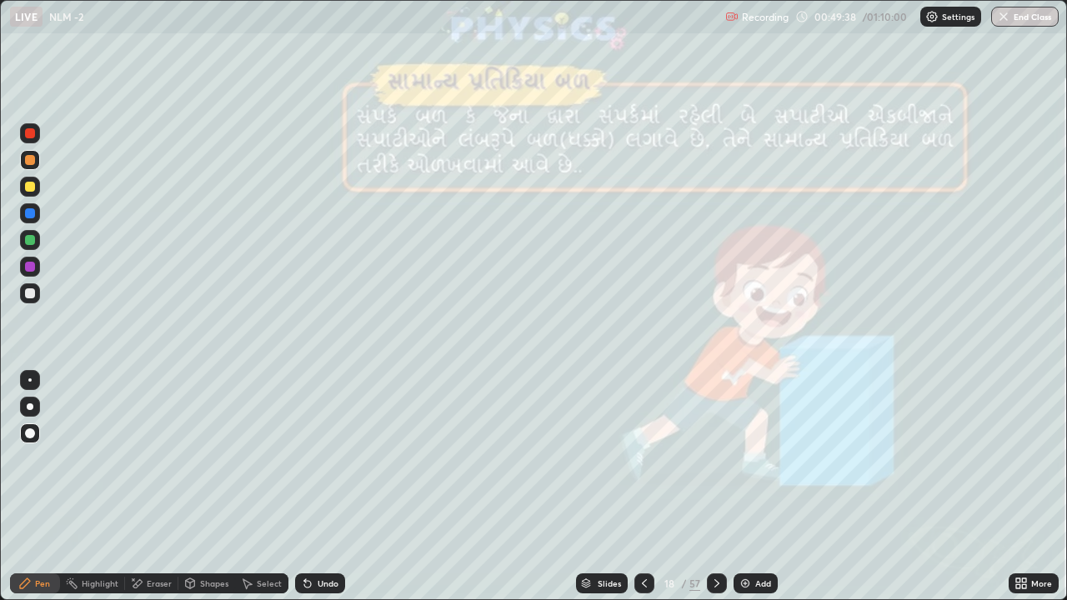
click at [709, 465] on div at bounding box center [717, 584] width 20 height 20
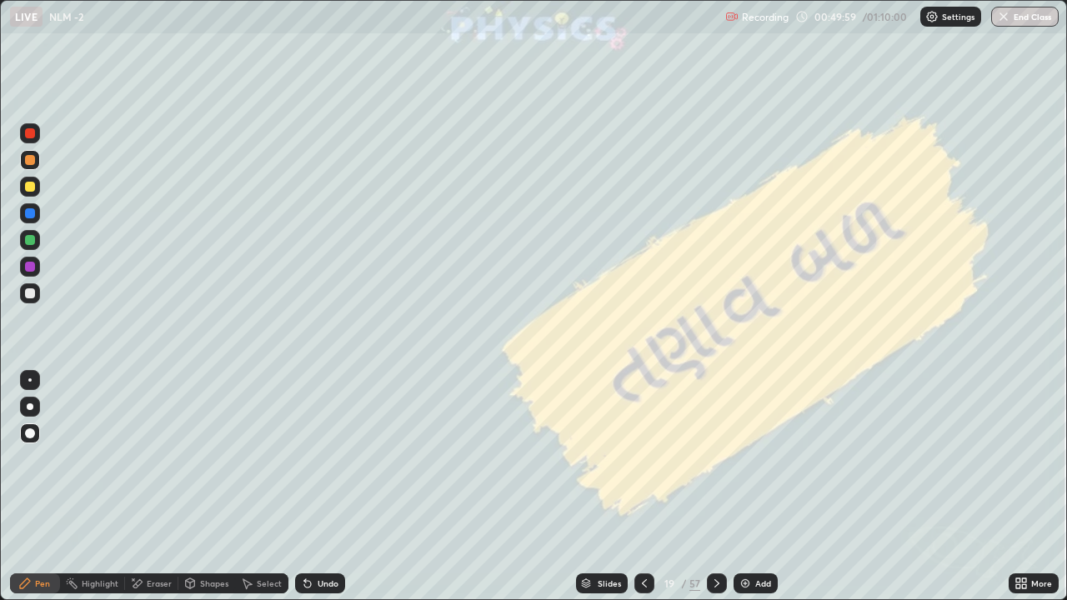
click at [714, 465] on icon at bounding box center [716, 583] width 13 height 13
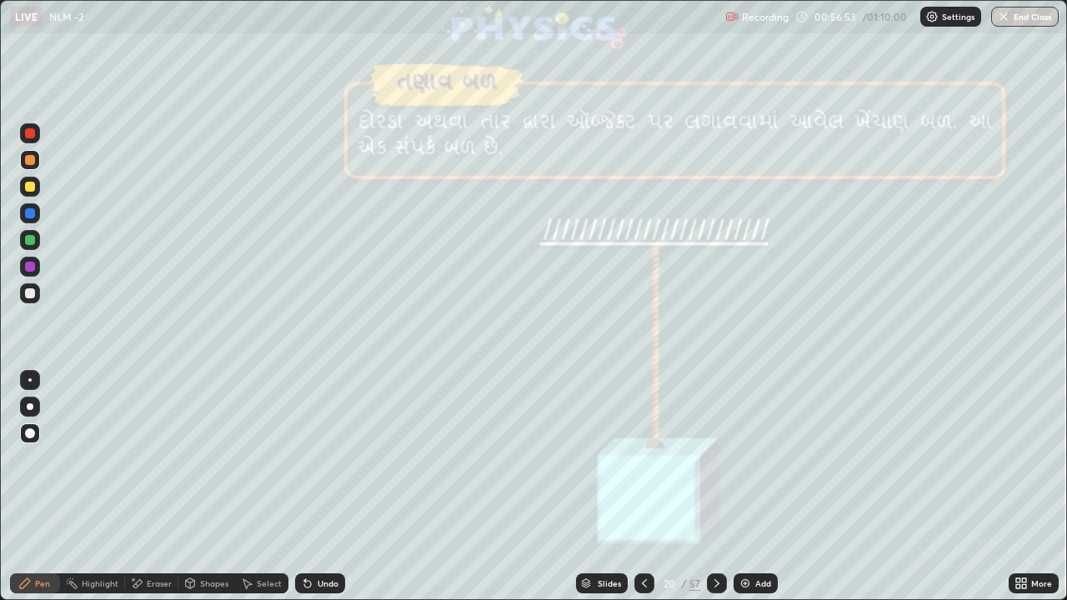
click at [715, 465] on icon at bounding box center [716, 583] width 13 height 13
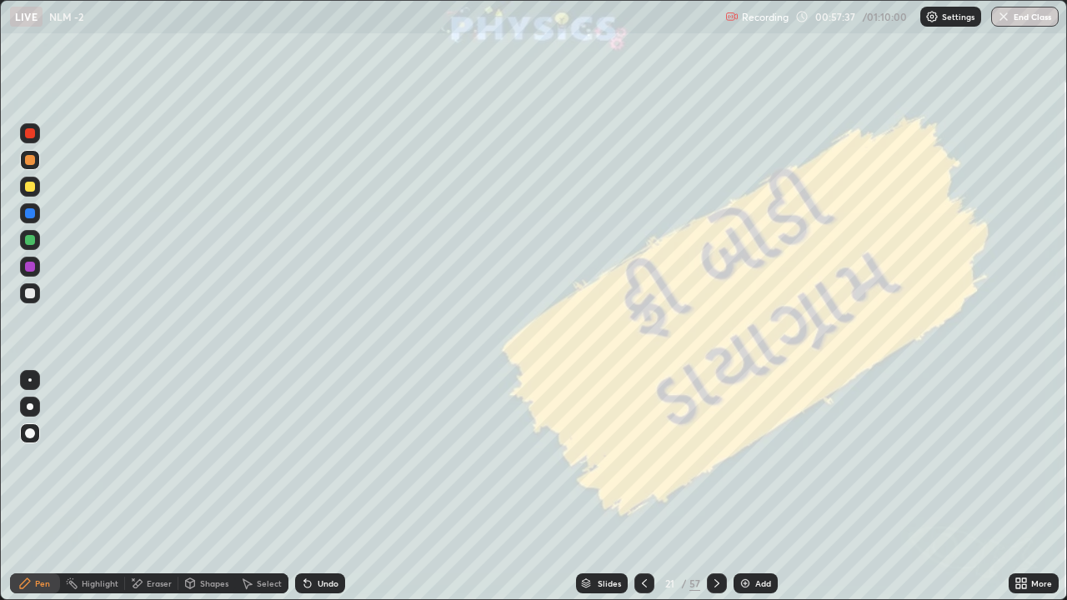
click at [606, 465] on div "Slides" at bounding box center [609, 583] width 23 height 8
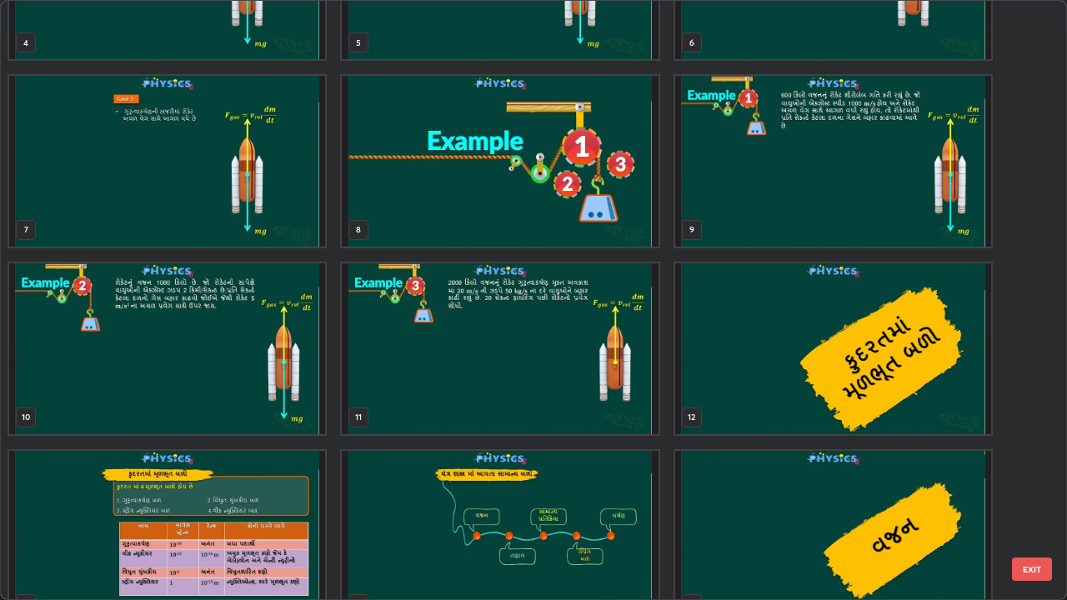
scroll to position [303, 0]
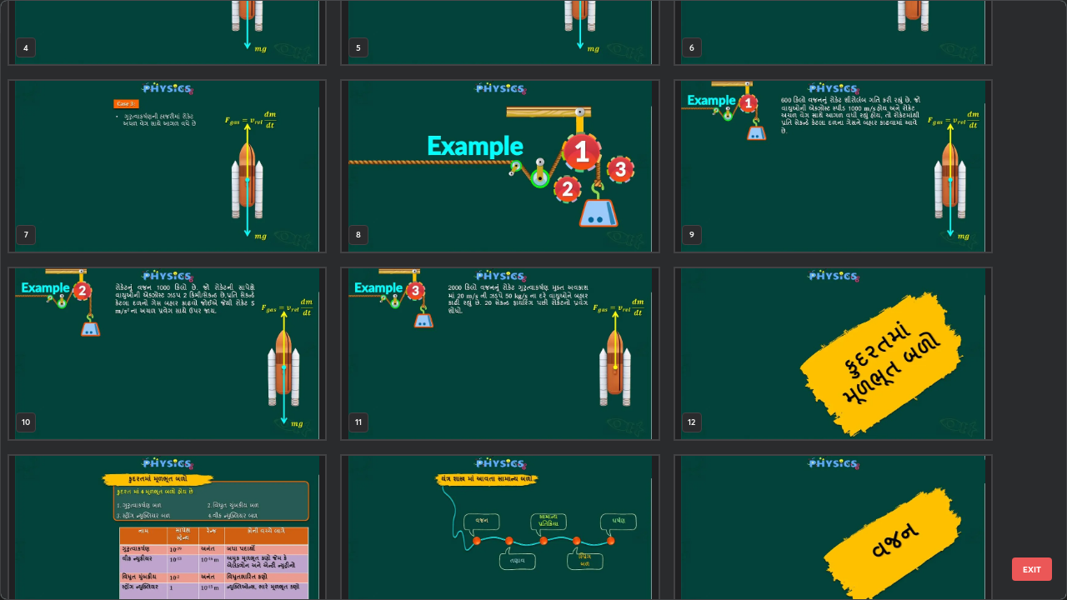
click at [791, 193] on img "grid" at bounding box center [833, 166] width 316 height 171
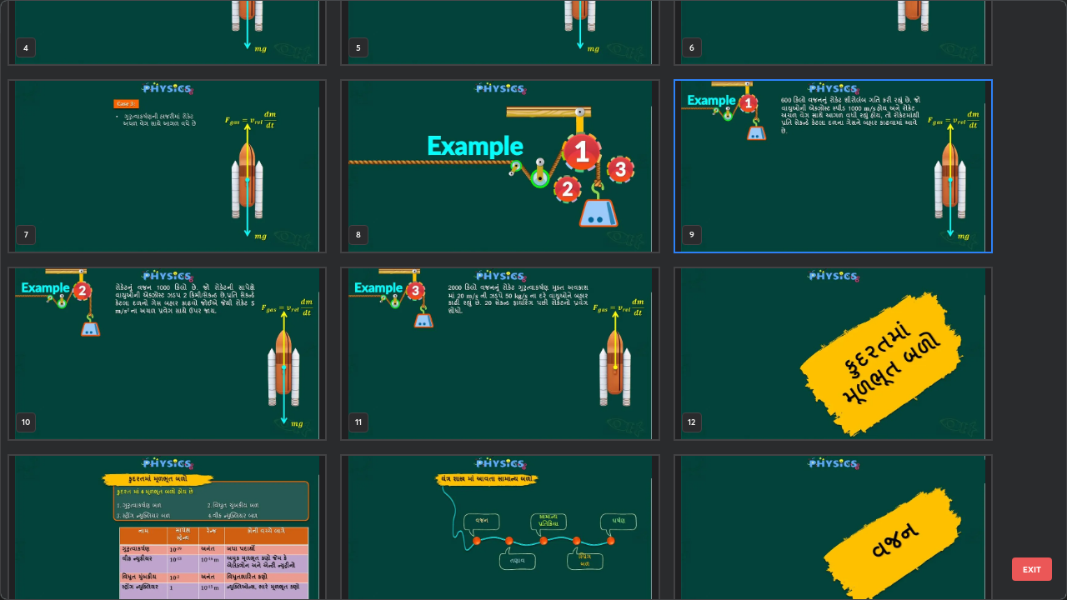
click at [785, 188] on img "grid" at bounding box center [833, 166] width 316 height 171
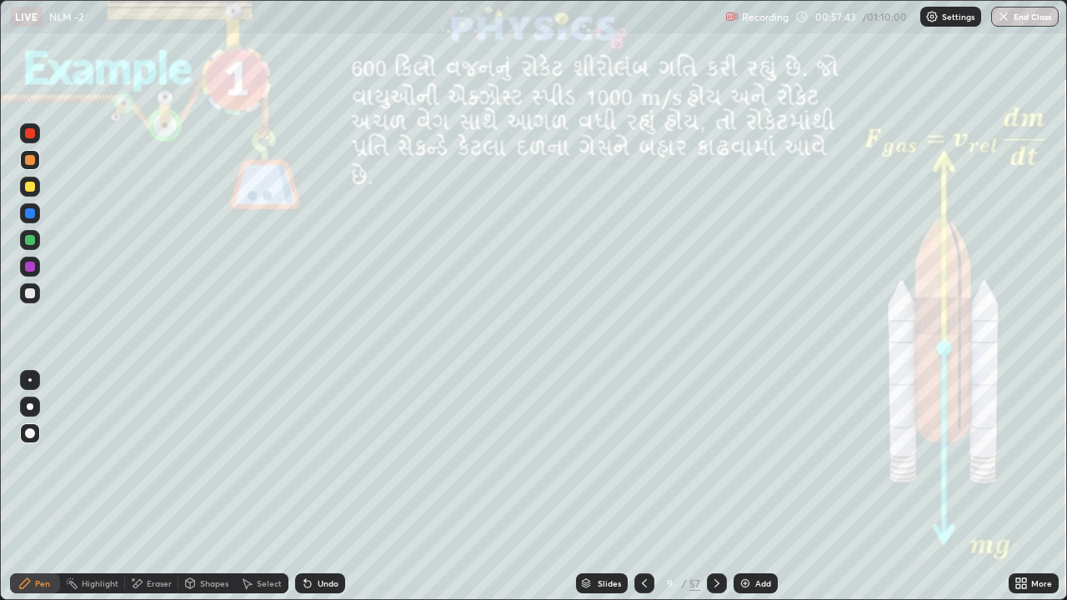
click at [606, 465] on div "Slides" at bounding box center [609, 583] width 23 height 8
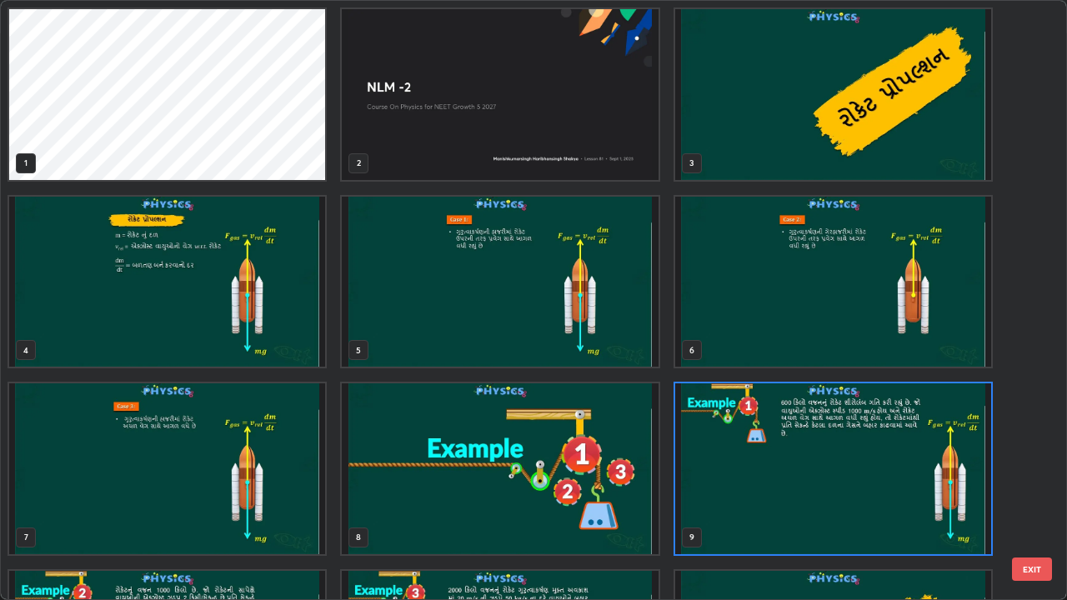
scroll to position [594, 1057]
click at [285, 271] on img "grid" at bounding box center [167, 282] width 316 height 171
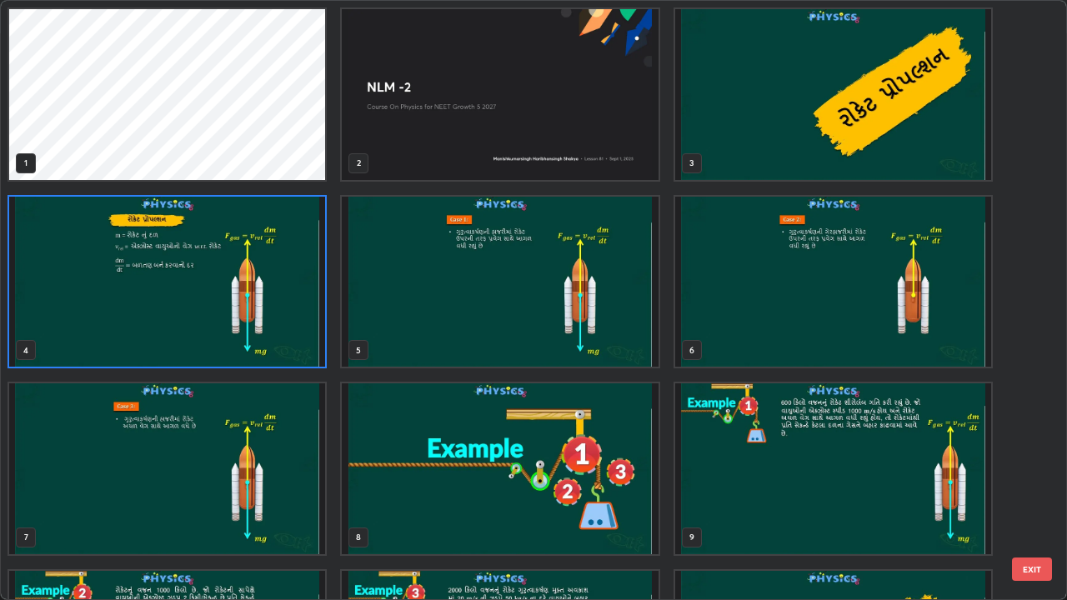
click at [282, 271] on img "grid" at bounding box center [167, 282] width 316 height 171
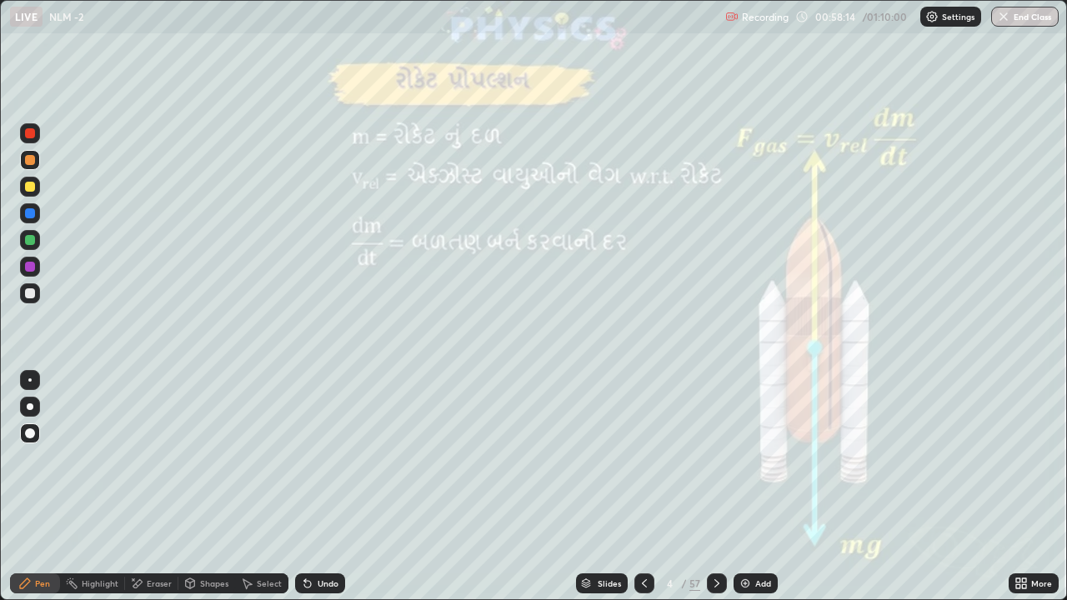
click at [32, 188] on div at bounding box center [30, 187] width 10 height 10
click at [32, 296] on div at bounding box center [30, 293] width 10 height 10
click at [598, 465] on div "Slides" at bounding box center [609, 583] width 23 height 8
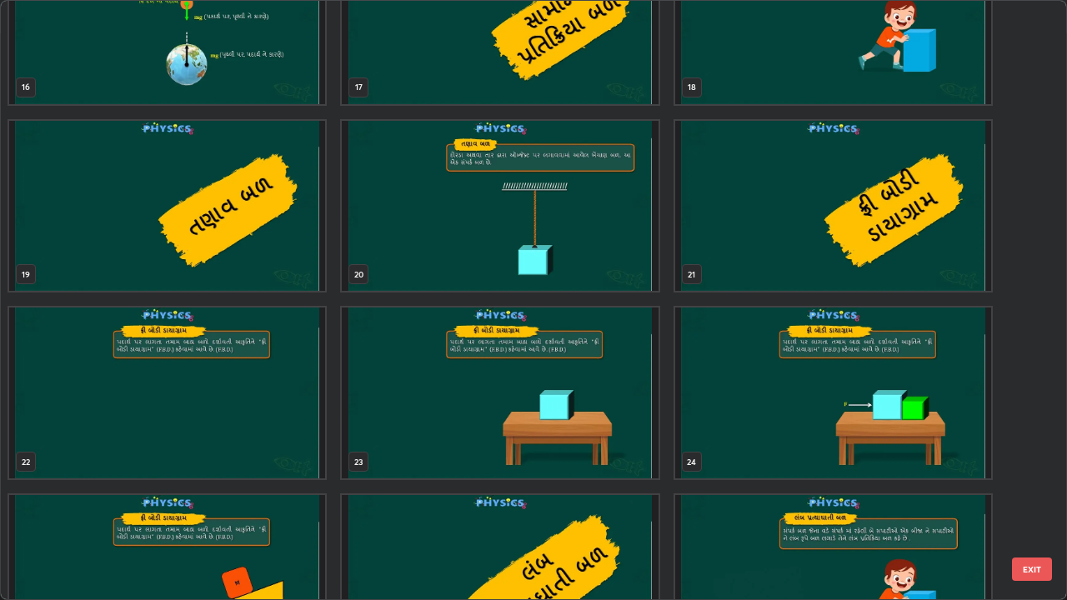
scroll to position [1015, 0]
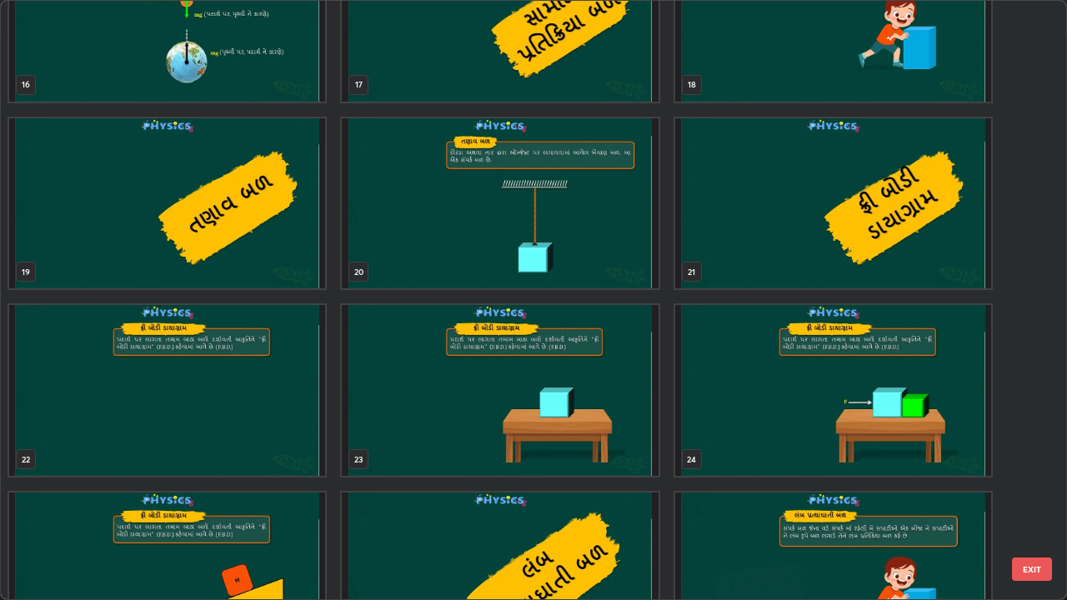
click at [207, 393] on img "grid" at bounding box center [167, 390] width 316 height 171
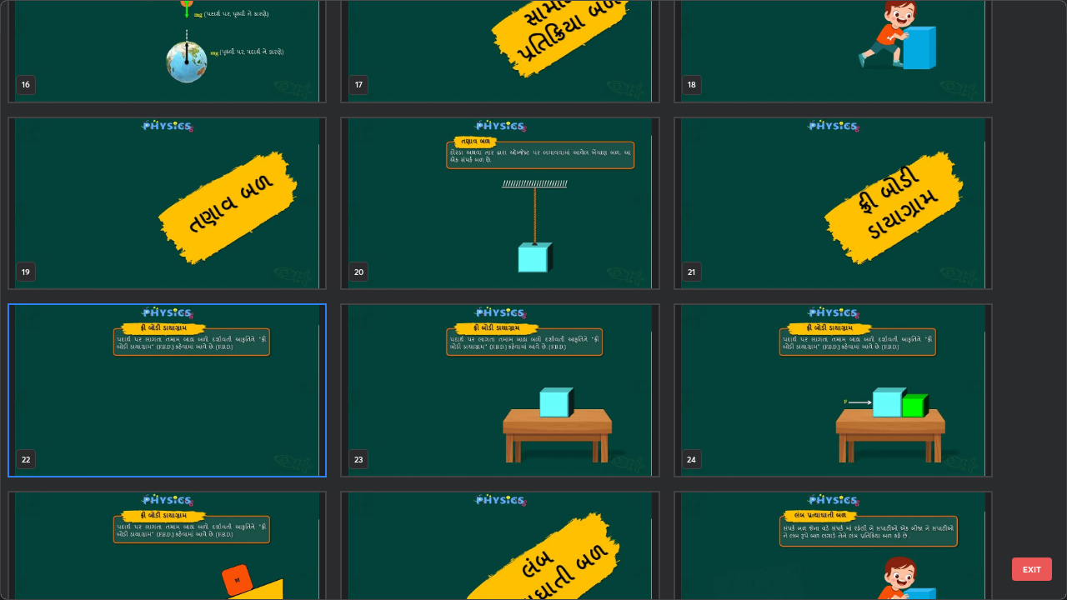
click at [193, 389] on img "grid" at bounding box center [167, 390] width 316 height 171
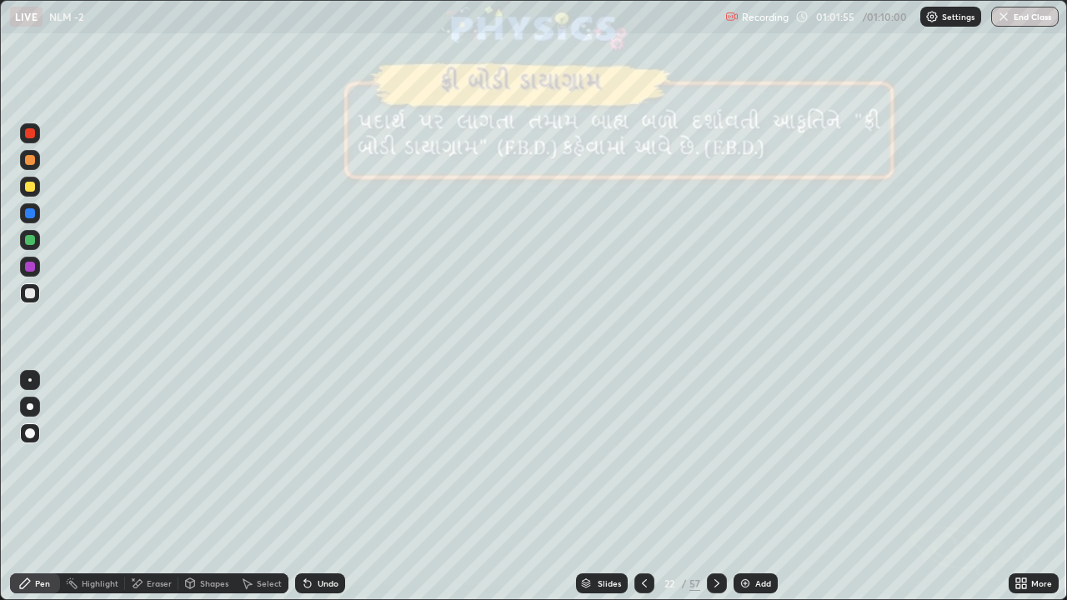
click at [715, 465] on icon at bounding box center [716, 583] width 13 height 13
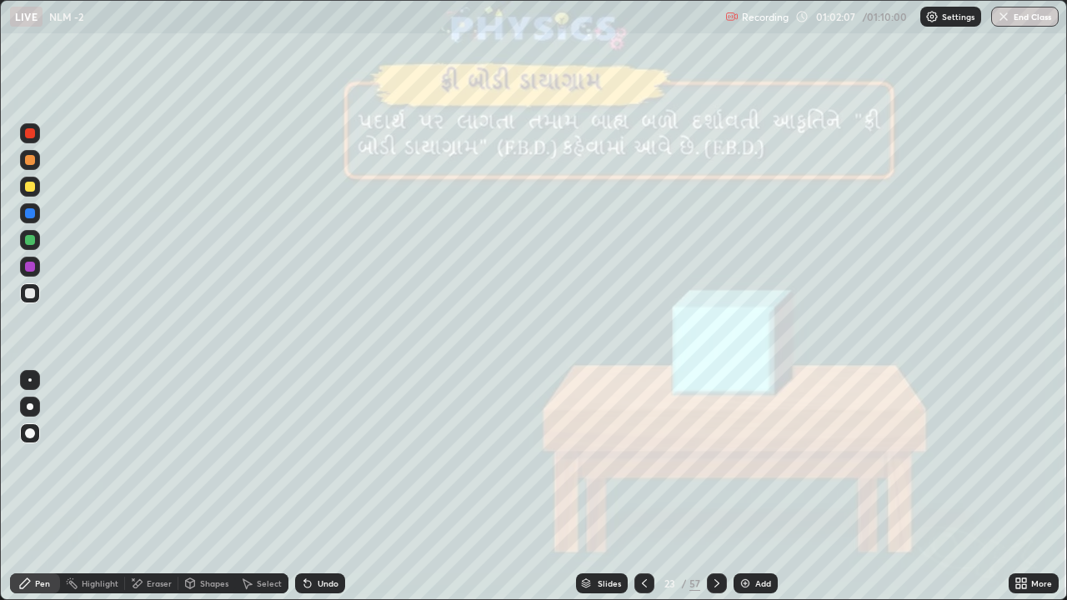
click at [28, 188] on div at bounding box center [30, 187] width 10 height 10
click at [28, 163] on div at bounding box center [30, 160] width 10 height 10
click at [28, 291] on div at bounding box center [30, 293] width 10 height 10
click at [30, 162] on div at bounding box center [30, 160] width 10 height 10
click at [715, 465] on icon at bounding box center [716, 583] width 13 height 13
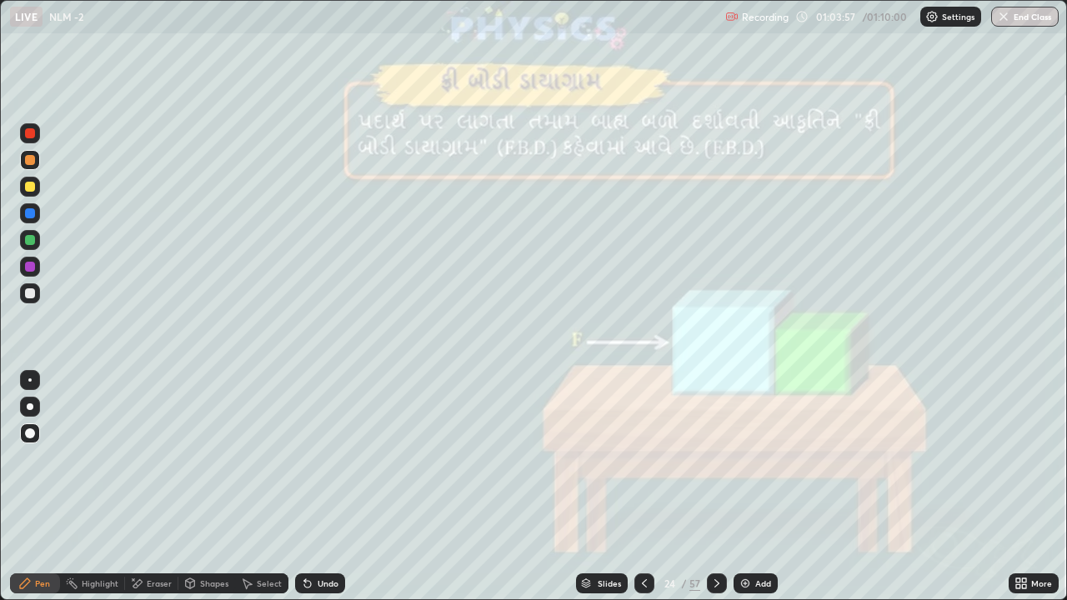
click at [31, 191] on div at bounding box center [30, 187] width 10 height 10
click at [28, 299] on div at bounding box center [30, 293] width 20 height 20
click at [24, 166] on div at bounding box center [30, 160] width 20 height 20
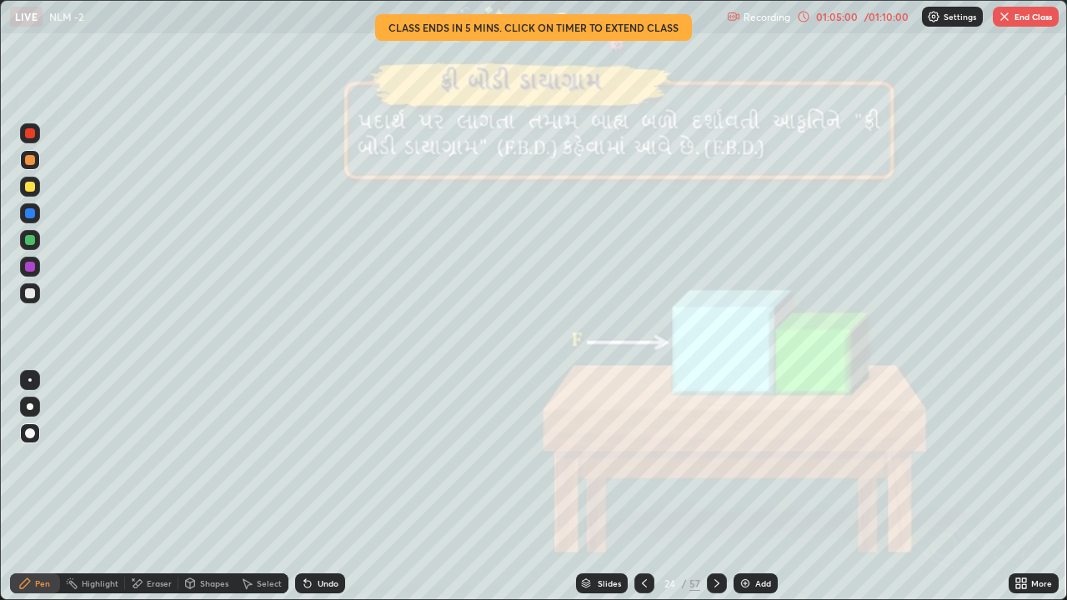
click at [29, 296] on div at bounding box center [30, 293] width 10 height 10
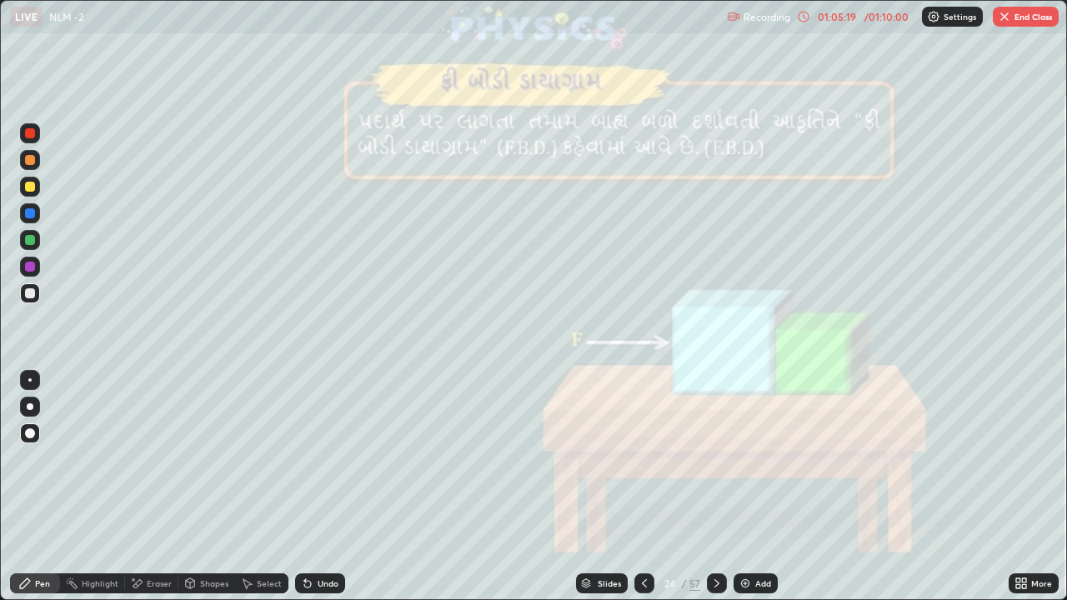
click at [31, 163] on div at bounding box center [30, 160] width 10 height 10
click at [33, 290] on div at bounding box center [30, 293] width 10 height 10
click at [320, 465] on div "Undo" at bounding box center [320, 584] width 50 height 20
click at [319, 465] on div "Undo" at bounding box center [320, 584] width 50 height 20
click at [318, 465] on div "Undo" at bounding box center [320, 584] width 50 height 20
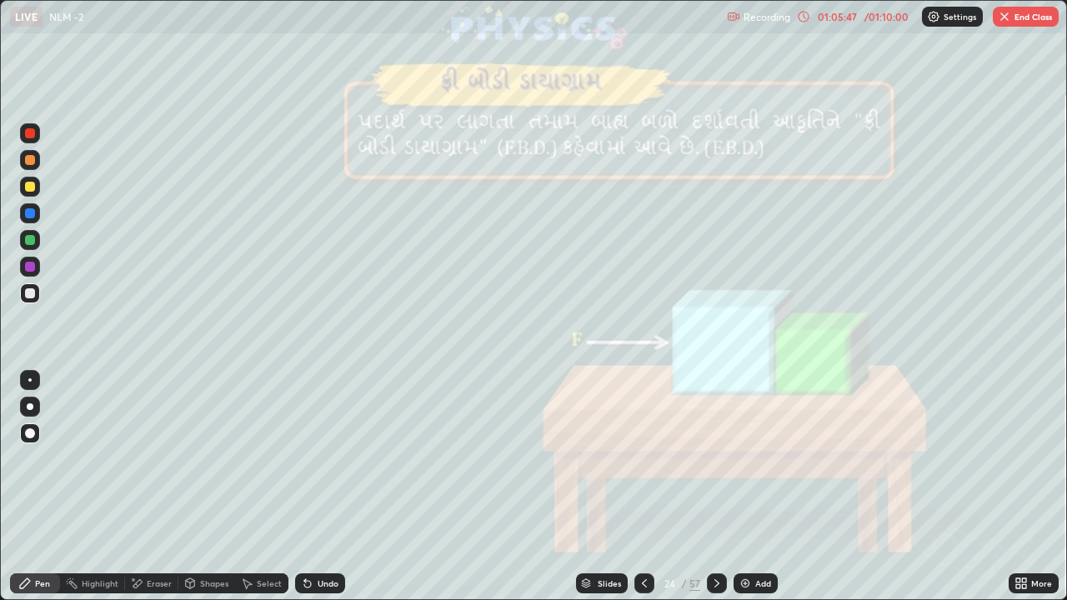
click at [318, 465] on div "Undo" at bounding box center [328, 583] width 21 height 8
click at [31, 157] on div at bounding box center [30, 160] width 10 height 10
click at [715, 465] on icon at bounding box center [716, 583] width 13 height 13
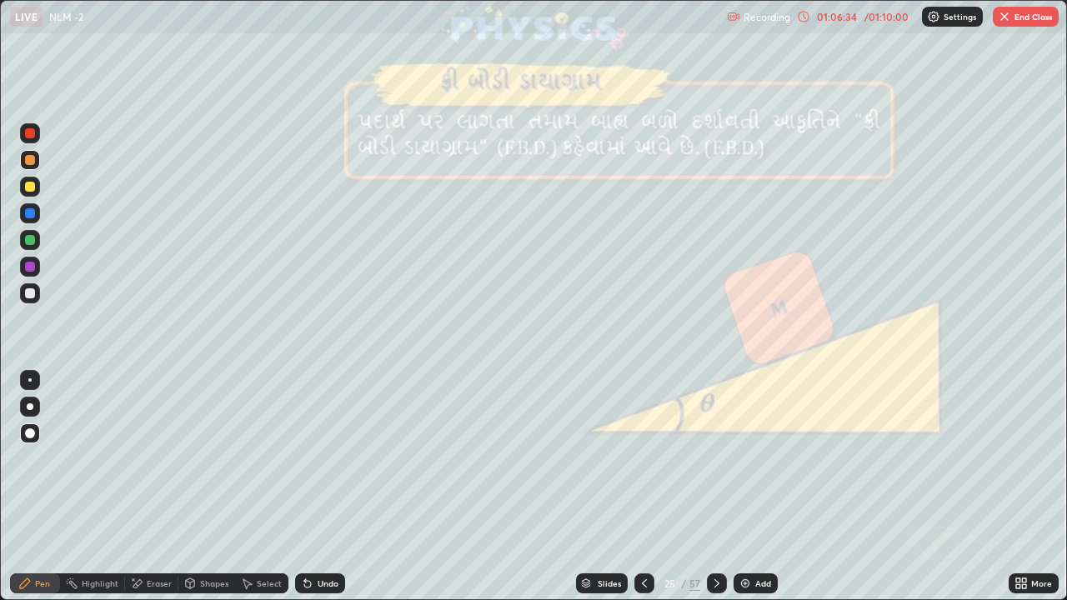
click at [603, 465] on div "Slides" at bounding box center [609, 583] width 23 height 8
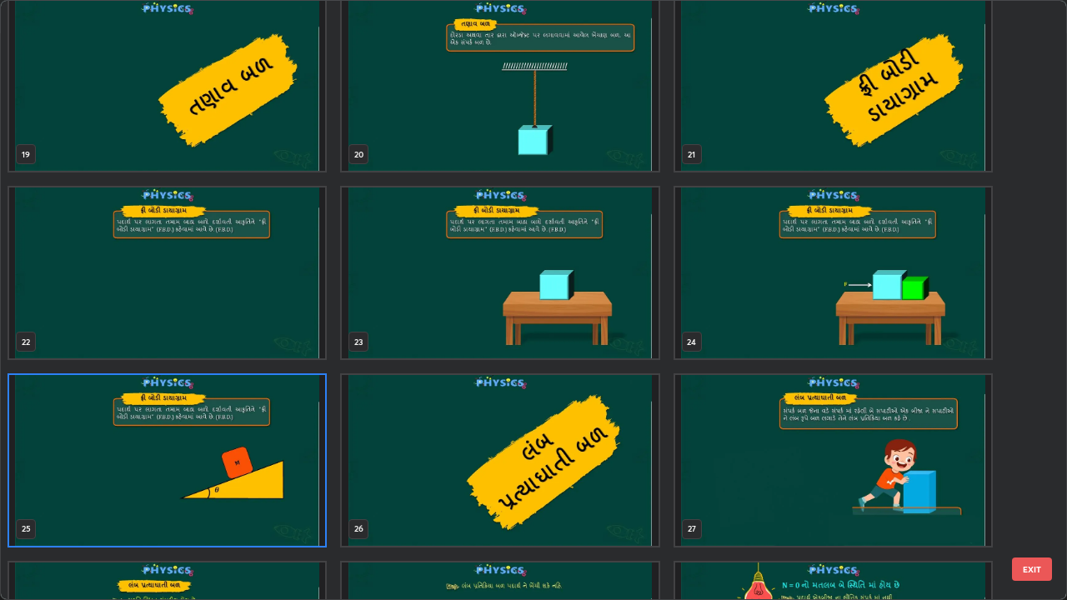
scroll to position [1135, 0]
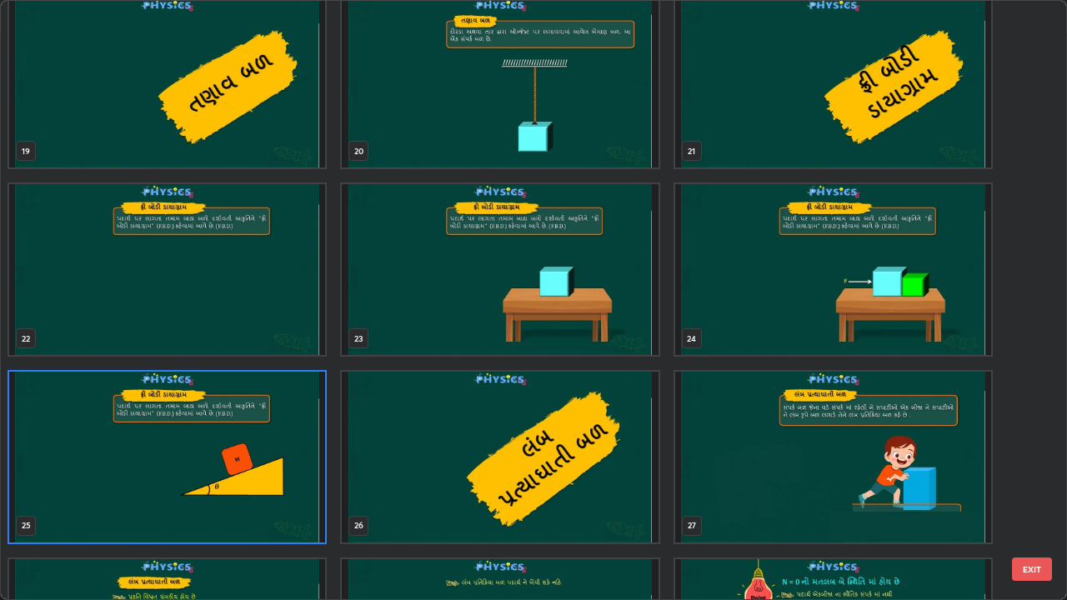
click at [268, 438] on img "grid" at bounding box center [167, 457] width 316 height 171
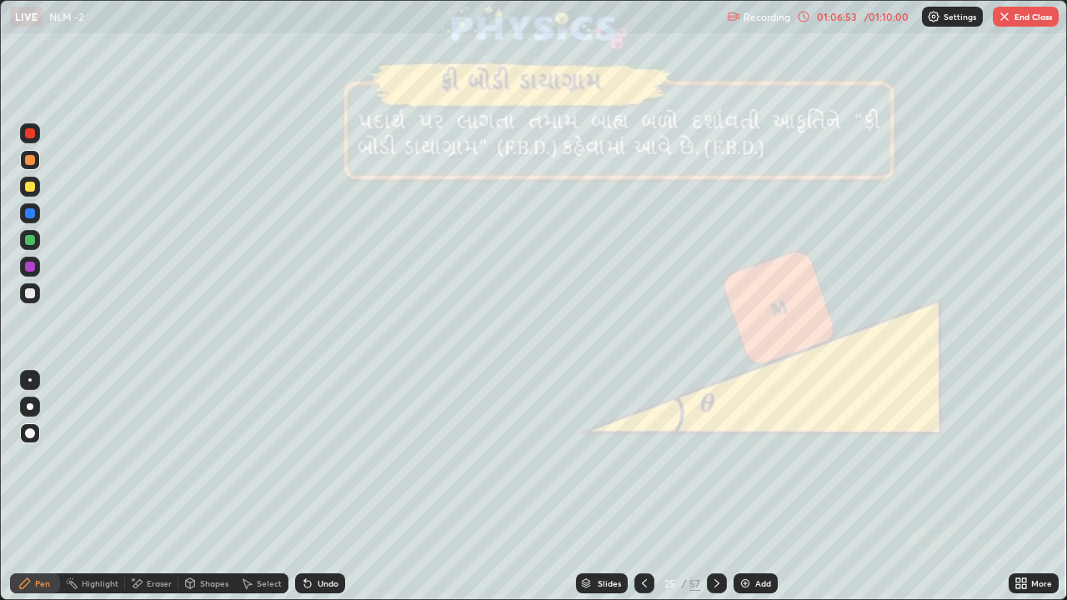
click at [273, 444] on img "grid" at bounding box center [167, 457] width 316 height 171
click at [1017, 26] on button "End Class" at bounding box center [1026, 17] width 66 height 20
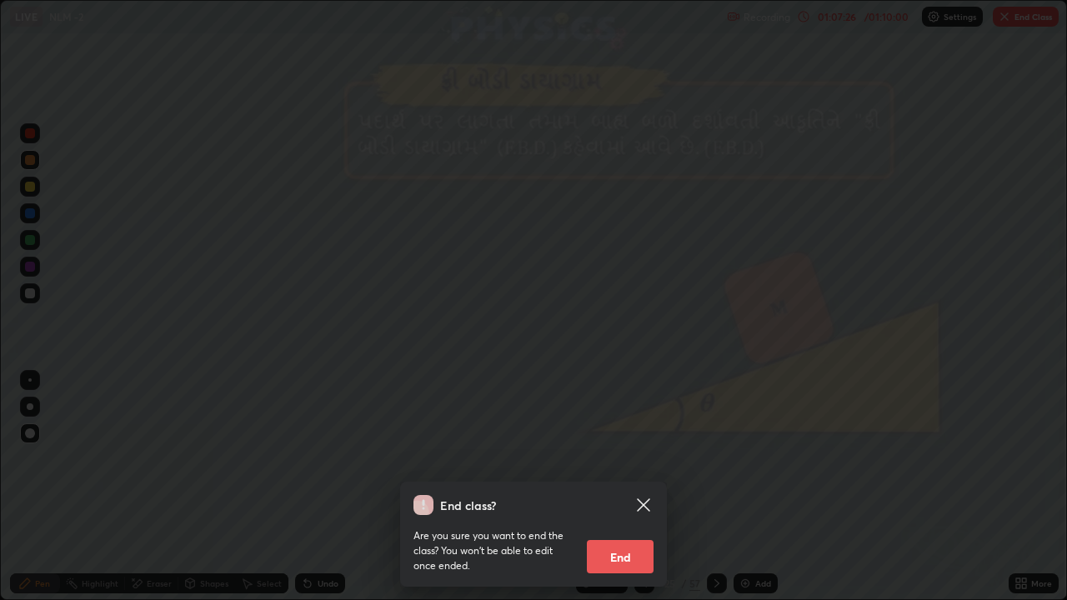
click at [624, 465] on button "End" at bounding box center [620, 556] width 67 height 33
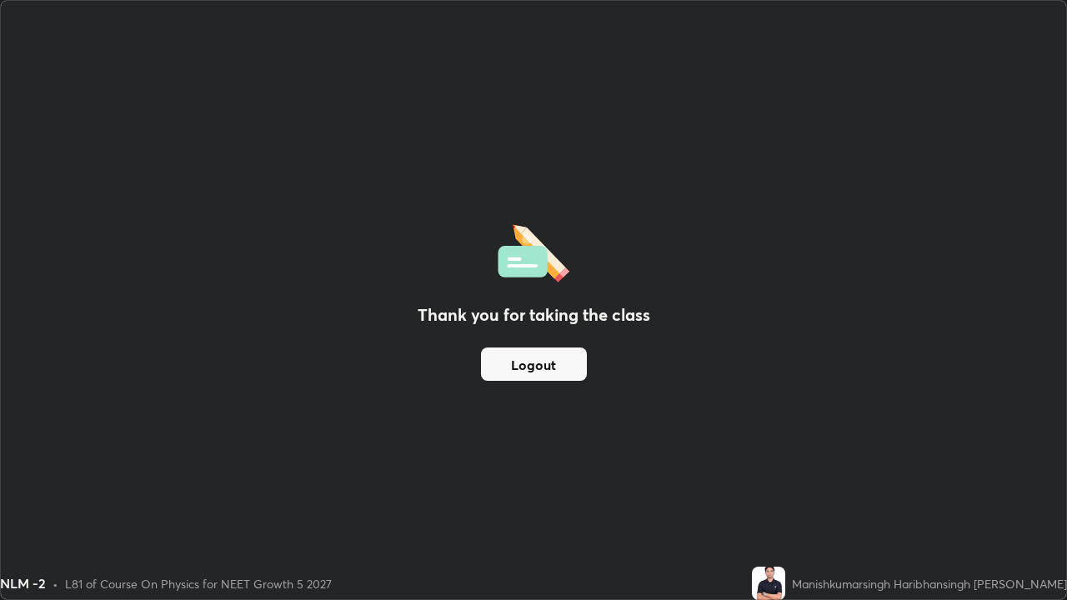
click at [527, 368] on button "Logout" at bounding box center [534, 364] width 106 height 33
